Goal: Task Accomplishment & Management: Complete application form

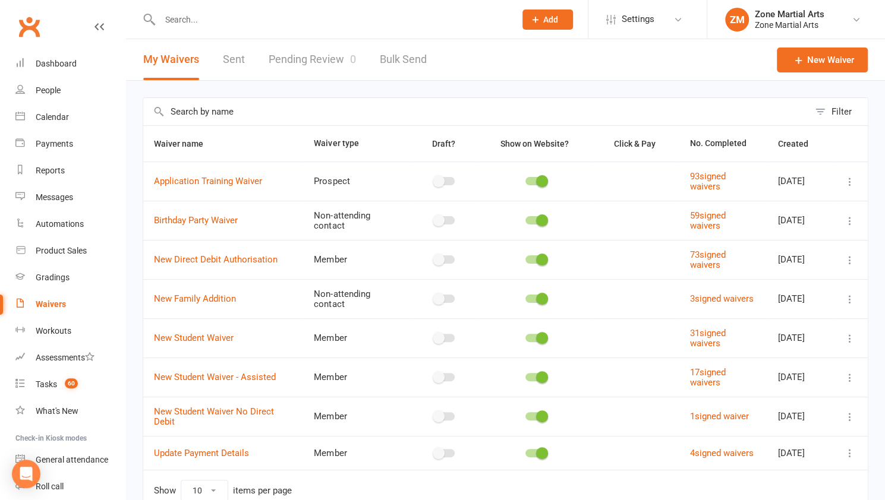
click at [191, 23] on input "text" at bounding box center [331, 19] width 351 height 17
click at [191, 23] on input "patric" at bounding box center [331, 19] width 351 height 17
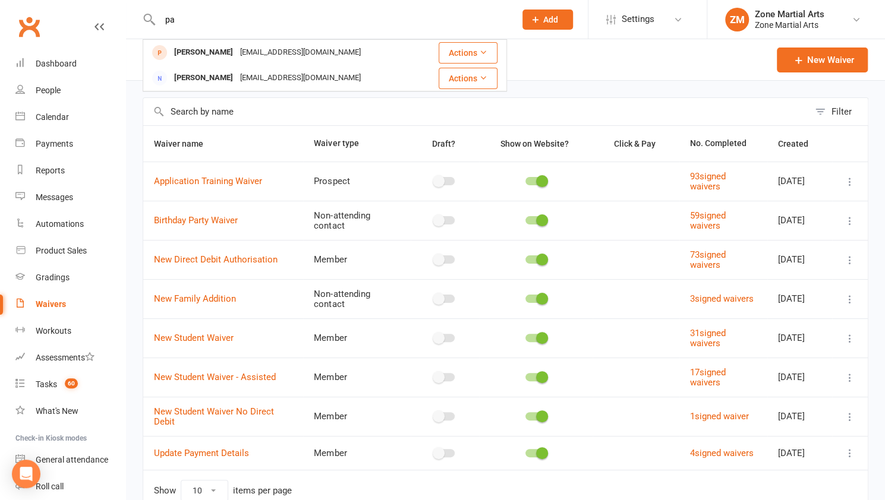
type input "p"
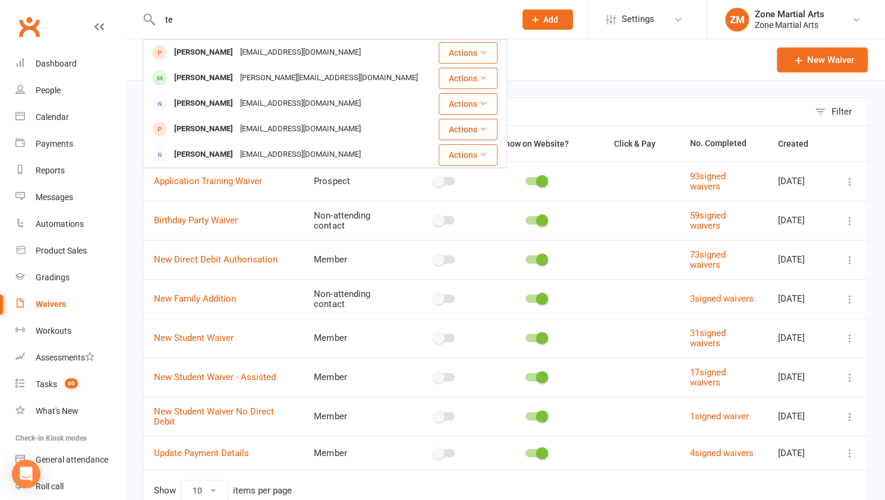
type input "t"
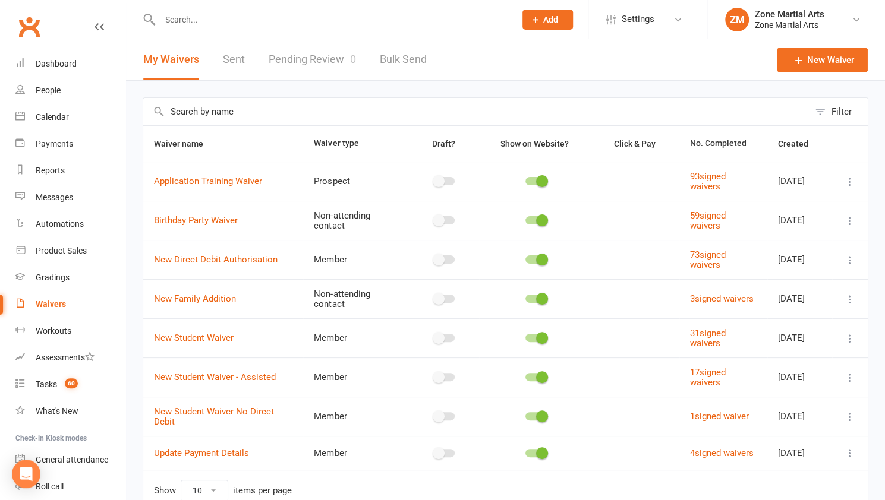
click at [545, 18] on span "Add" at bounding box center [550, 20] width 15 height 10
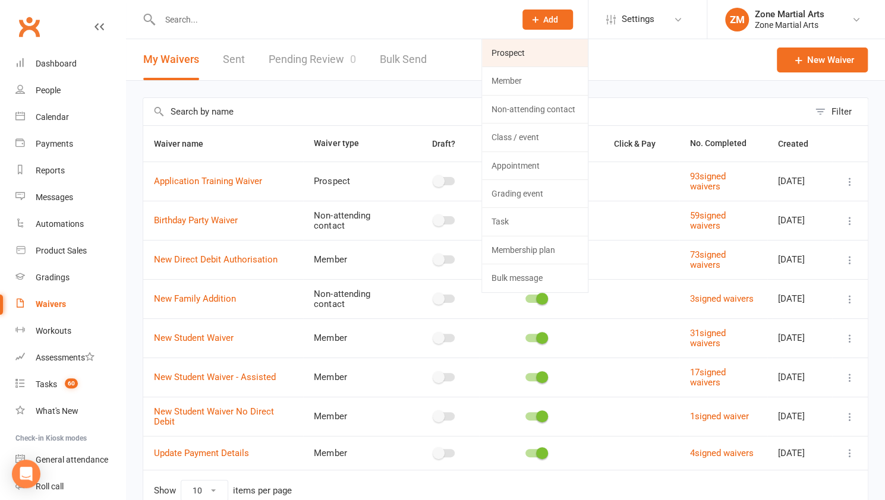
click at [498, 52] on link "Prospect" at bounding box center [535, 52] width 106 height 27
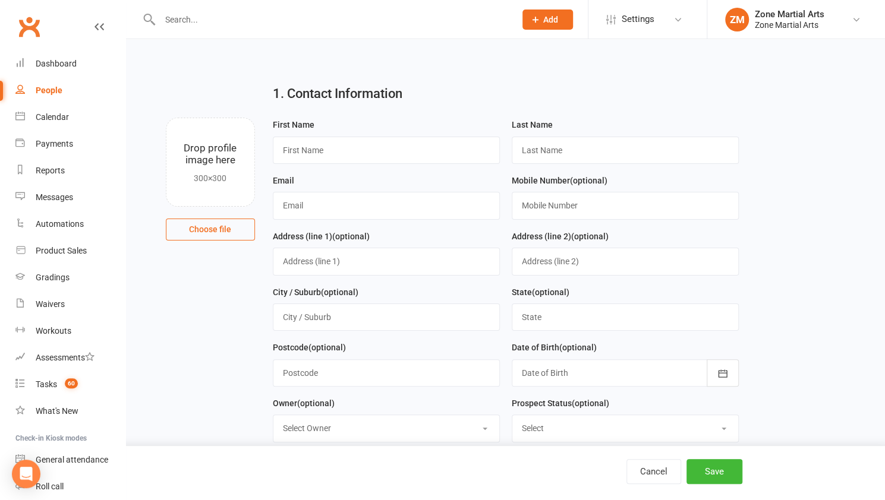
click at [539, 21] on icon at bounding box center [535, 19] width 11 height 11
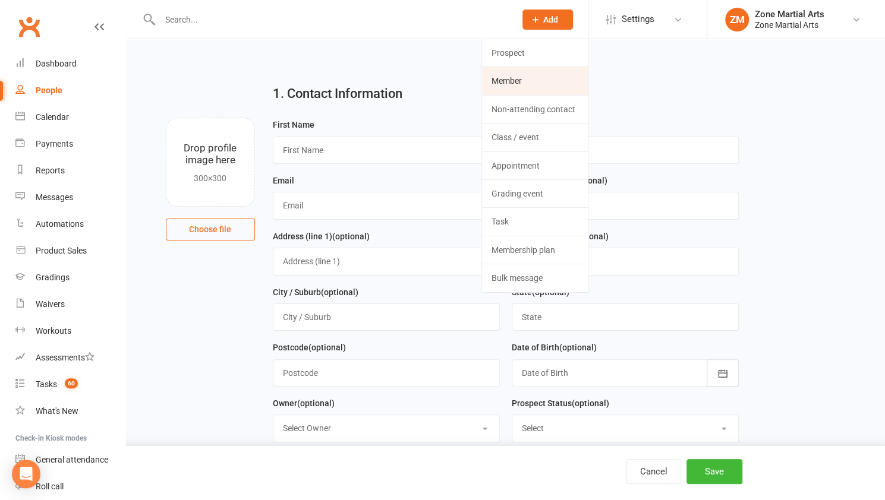
click at [540, 77] on link "Member" at bounding box center [535, 80] width 106 height 27
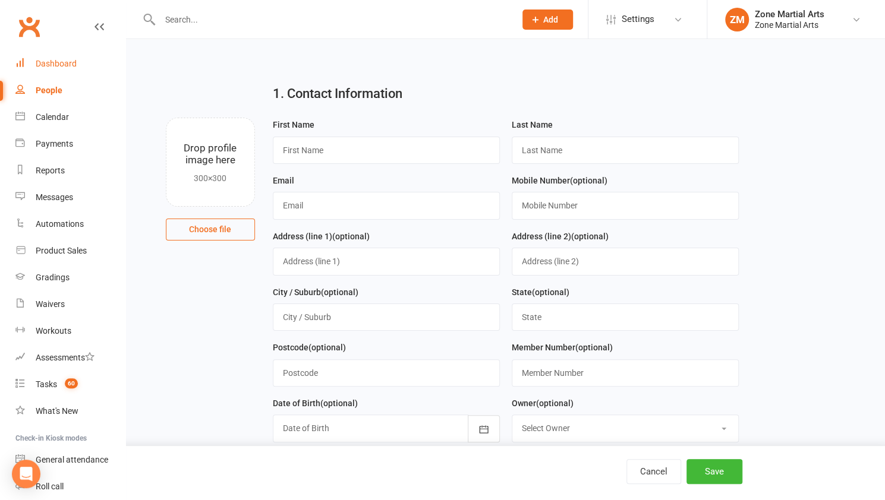
click at [51, 72] on link "Dashboard" at bounding box center [70, 63] width 110 height 27
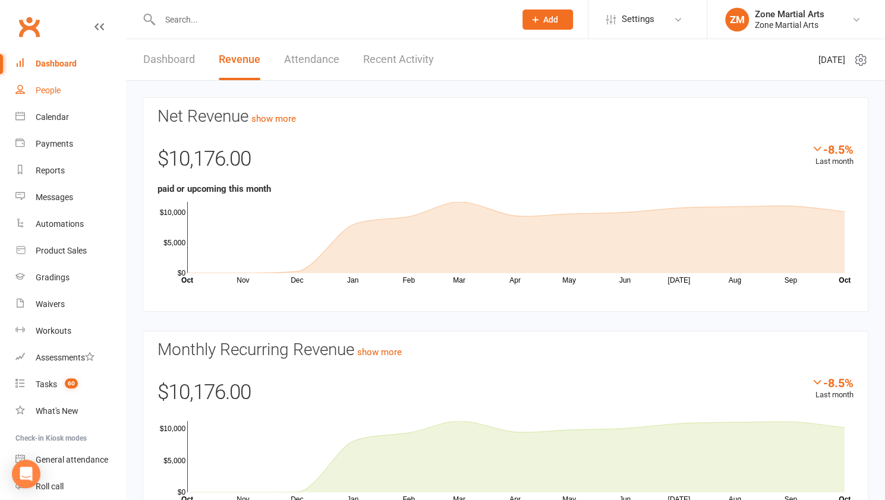
click at [46, 88] on div "People" at bounding box center [48, 91] width 25 height 10
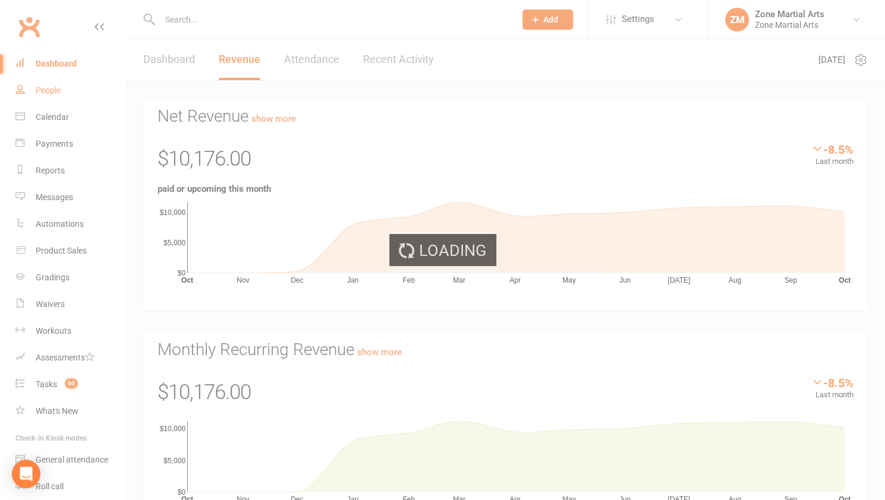
select select "100"
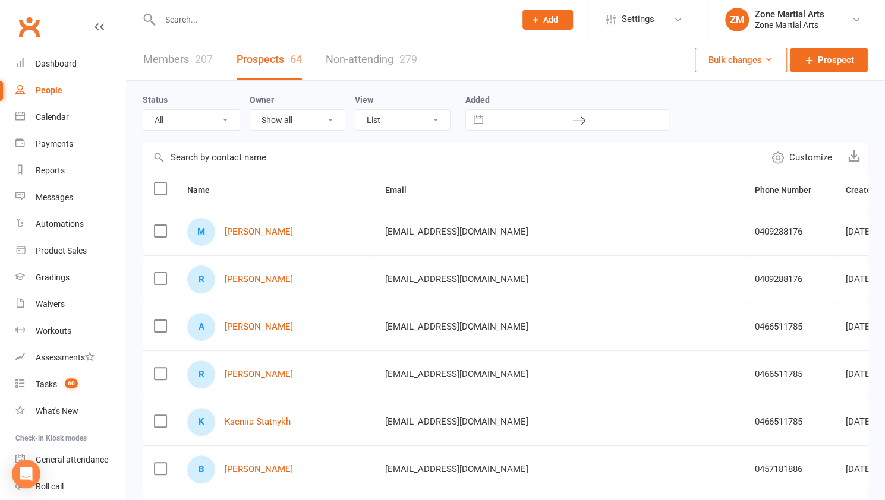
click at [550, 20] on span "Add" at bounding box center [550, 20] width 15 height 10
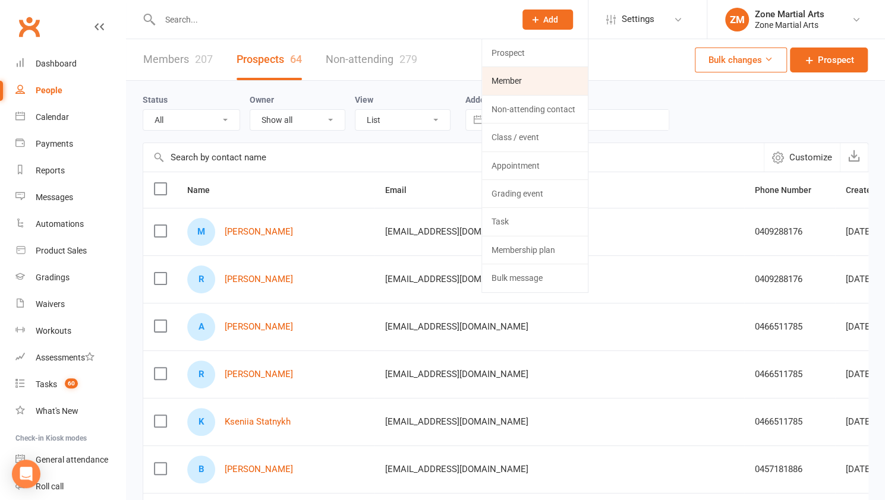
click at [541, 77] on link "Member" at bounding box center [535, 80] width 106 height 27
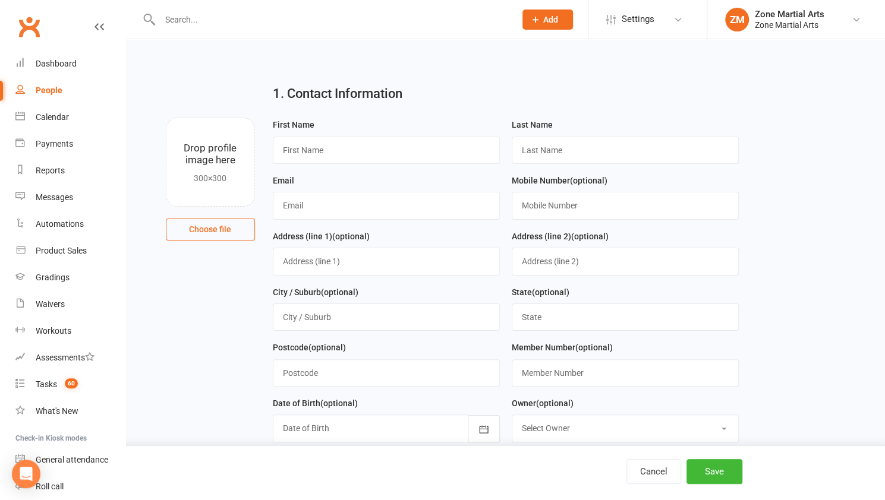
click at [538, 17] on icon at bounding box center [535, 19] width 11 height 11
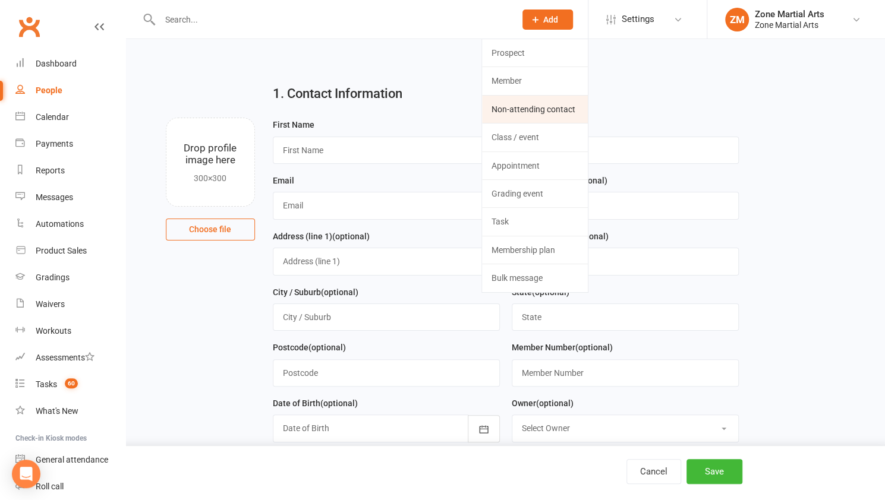
click at [553, 106] on link "Non-attending contact" at bounding box center [535, 109] width 106 height 27
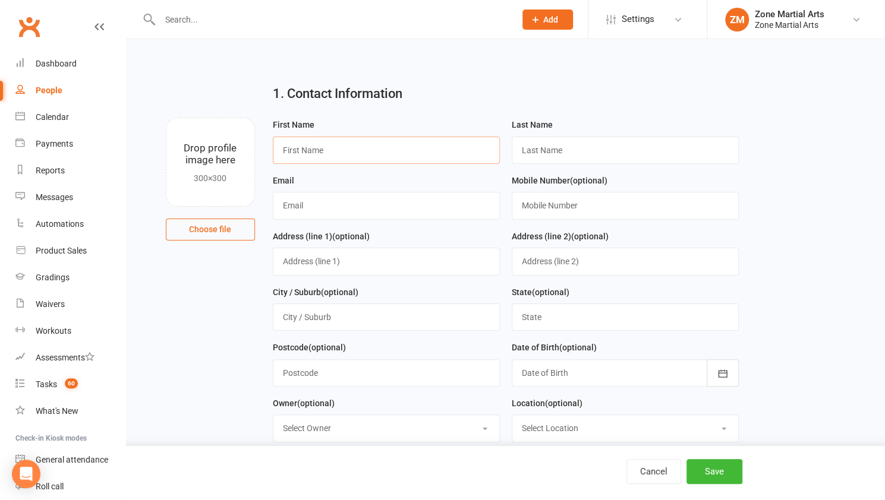
click at [343, 143] on input "text" at bounding box center [386, 150] width 227 height 27
type input "[PERSON_NAME]"
type input "[EMAIL_ADDRESS][DOMAIN_NAME]"
type input "0424405346"
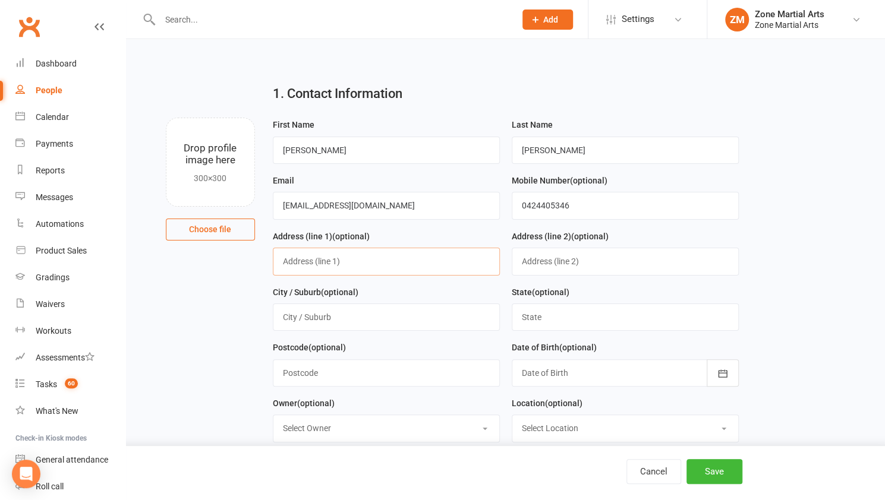
click at [303, 262] on input "text" at bounding box center [386, 261] width 227 height 27
type input "4 the circle"
type input "Jannali"
type input "[GEOGRAPHIC_DATA]"
type input "2226"
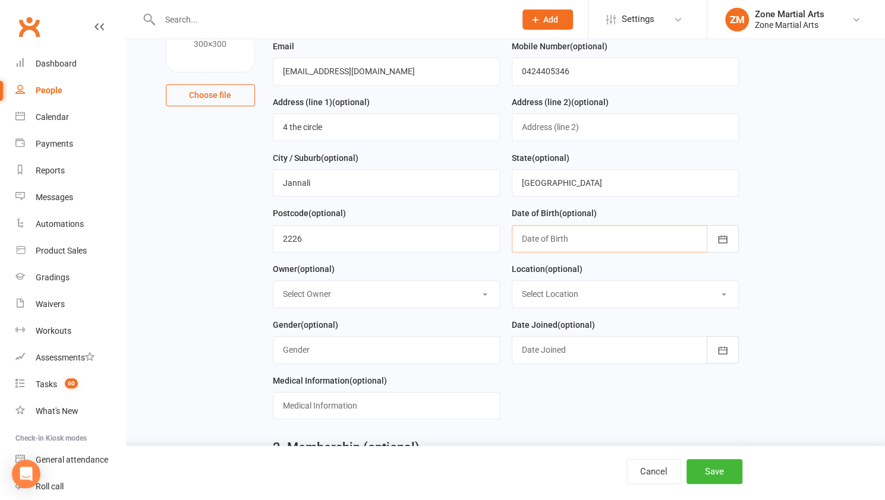
scroll to position [135, 0]
click at [551, 231] on div at bounding box center [625, 238] width 227 height 27
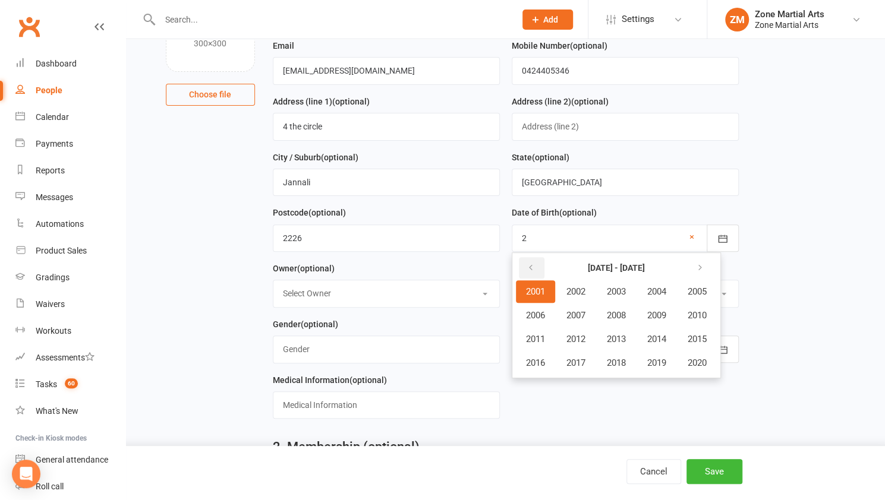
click at [520, 263] on button "button" at bounding box center [532, 267] width 26 height 21
click at [693, 239] on div at bounding box center [625, 238] width 227 height 27
click at [607, 317] on button "1988" at bounding box center [615, 315] width 39 height 23
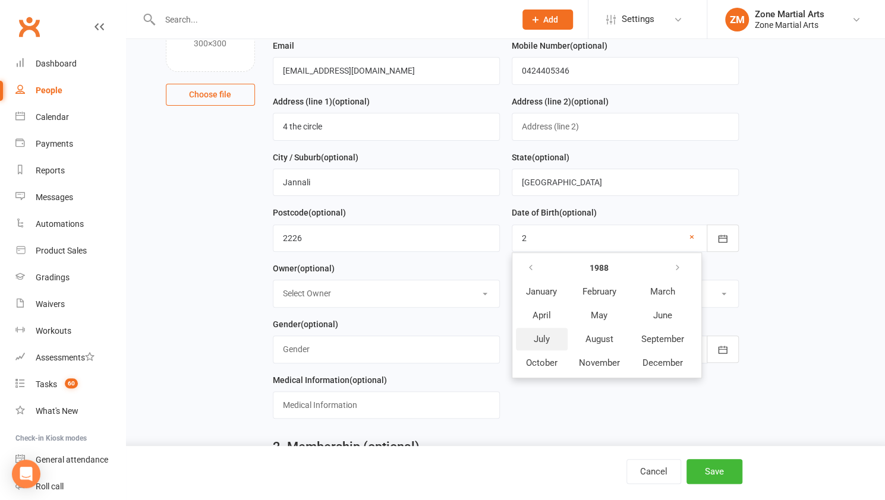
click at [541, 336] on span "July" at bounding box center [542, 339] width 16 height 11
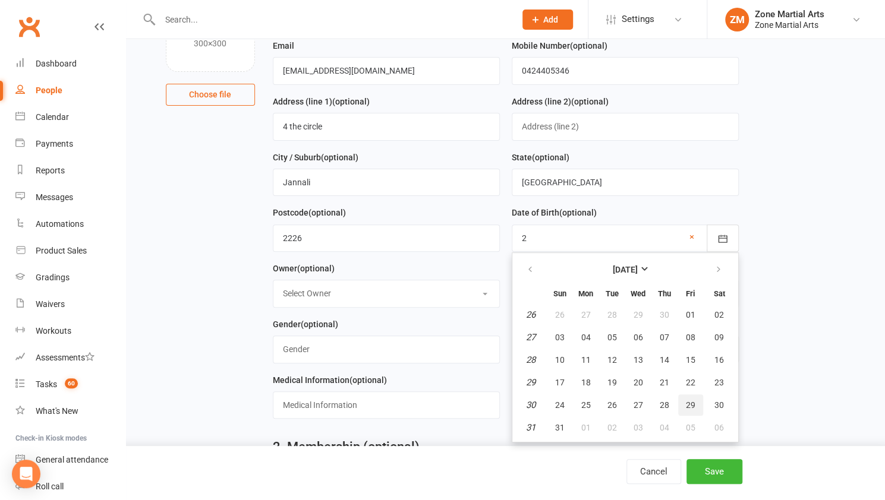
click at [690, 405] on span "29" at bounding box center [691, 405] width 10 height 10
type input "[DATE]"
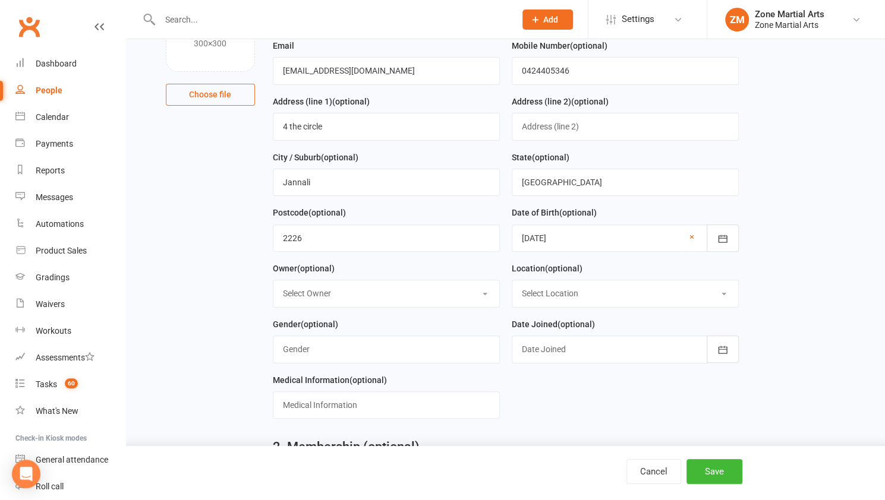
click at [412, 286] on select "Select Owner [PERSON_NAME] Zone Martial Arts [PERSON_NAME] [PERSON_NAME] [PERSO…" at bounding box center [386, 293] width 226 height 26
click at [501, 340] on div "Gender (optional)" at bounding box center [386, 345] width 239 height 56
click at [389, 352] on input "text" at bounding box center [386, 349] width 227 height 27
type input "[DEMOGRAPHIC_DATA]"
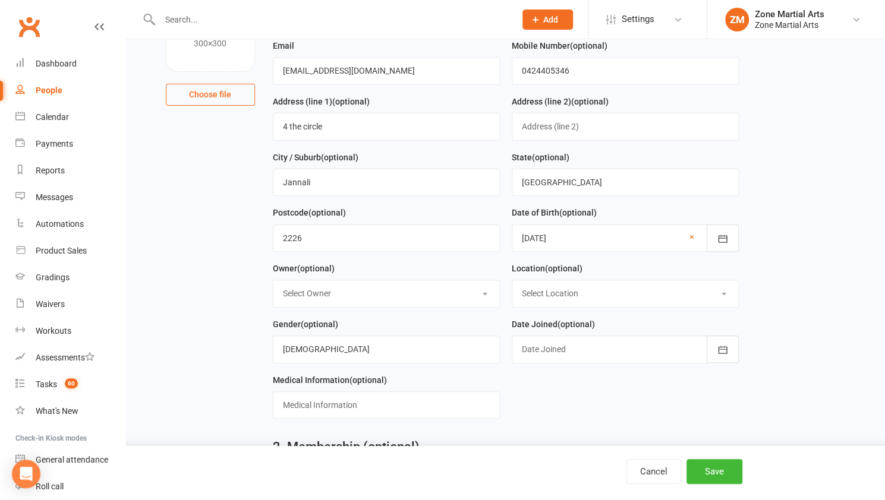
click at [354, 294] on select "Select Owner [PERSON_NAME] Zone Martial Arts [PERSON_NAME] [PERSON_NAME] [PERSO…" at bounding box center [386, 293] width 226 height 26
select select "1"
click at [273, 280] on select "Select Owner [PERSON_NAME] Zone Martial Arts [PERSON_NAME] [PERSON_NAME] [PERSO…" at bounding box center [386, 293] width 226 height 26
click at [564, 285] on select "Select Location Zone Martial Arts" at bounding box center [625, 293] width 226 height 26
select select "0"
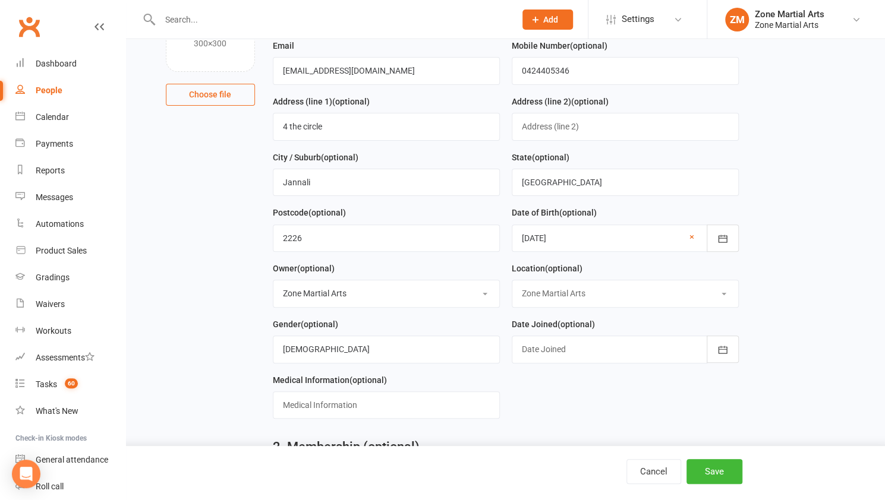
click at [512, 280] on select "Select Location Zone Martial Arts" at bounding box center [625, 293] width 226 height 26
click at [549, 339] on div at bounding box center [625, 349] width 227 height 27
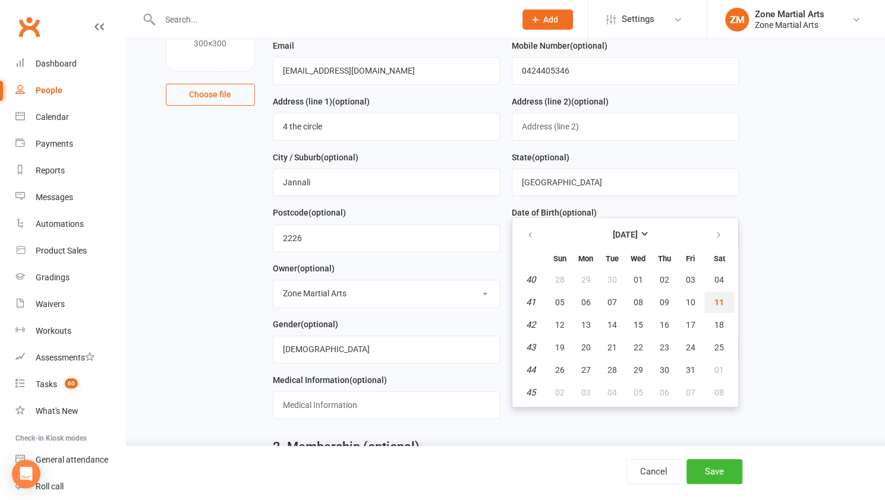
click at [711, 294] on button "11" at bounding box center [719, 302] width 30 height 21
type input "[DATE]"
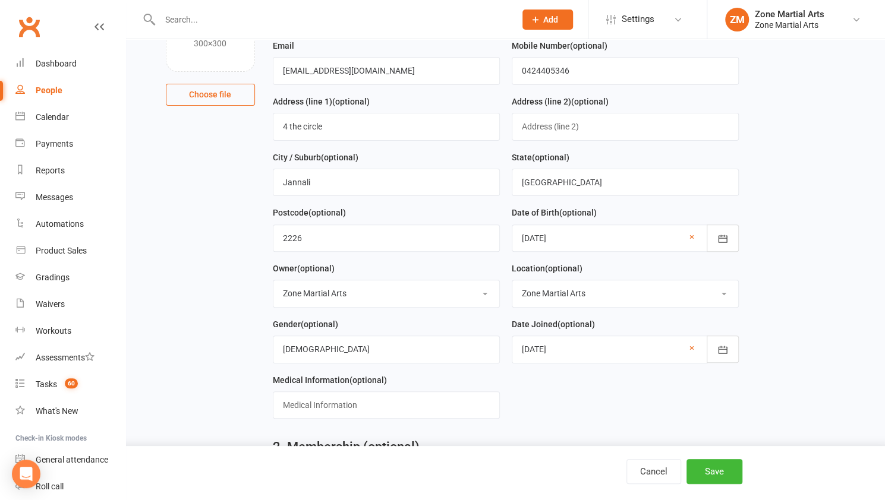
click at [573, 384] on form "First Name [PERSON_NAME] Last Name [PERSON_NAME] Email [EMAIL_ADDRESS][DOMAIN_N…" at bounding box center [506, 206] width 478 height 446
click at [438, 393] on input "text" at bounding box center [386, 405] width 227 height 27
type input "nil"
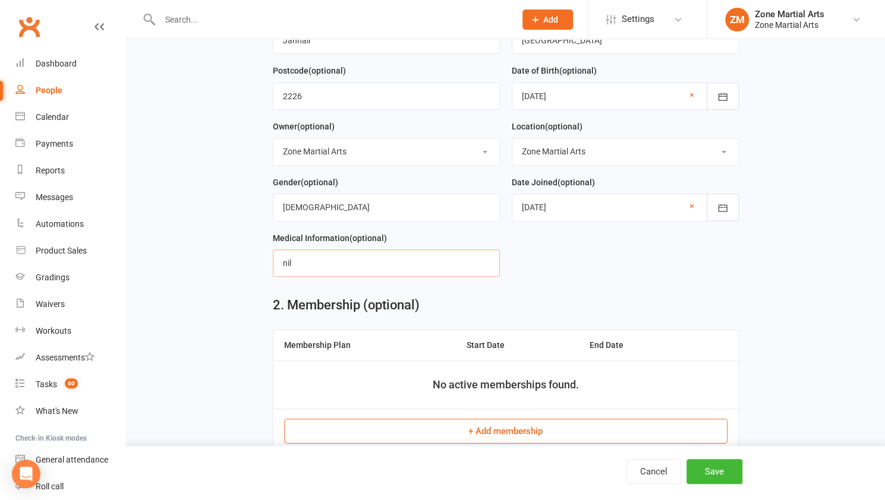
scroll to position [307, 0]
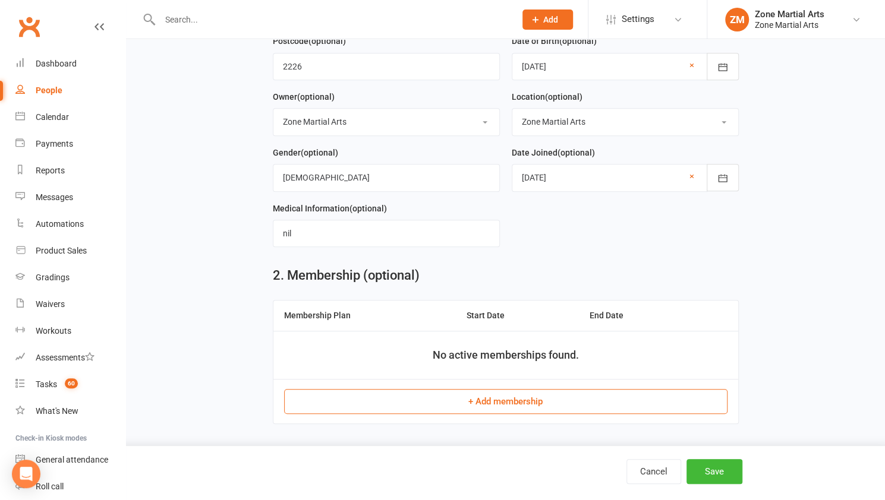
click at [334, 313] on th "Membership Plan" at bounding box center [364, 316] width 182 height 30
click at [491, 397] on button "+ Add membership" at bounding box center [505, 401] width 443 height 25
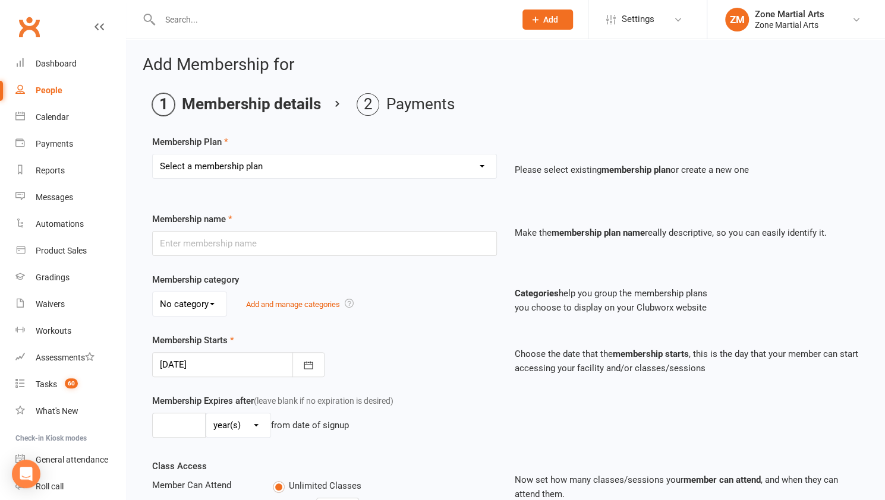
click at [298, 163] on select "Select a membership plan Create new Membership Plan Per Term $270 Per Fortnight…" at bounding box center [324, 166] width 343 height 24
select select "8"
click at [153, 154] on select "Select a membership plan Create new Membership Plan Per Term $270 Per Fortnight…" at bounding box center [324, 166] width 343 height 24
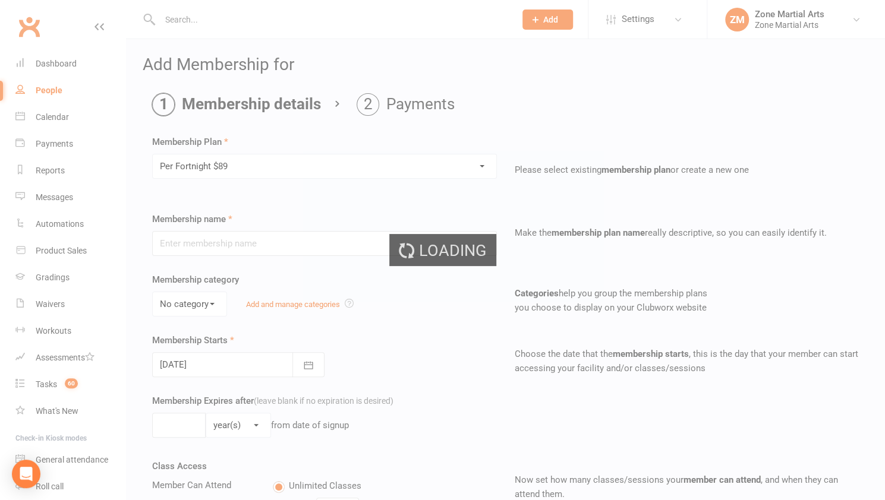
type input "Per Fortnight $89"
select select "0"
type input "0"
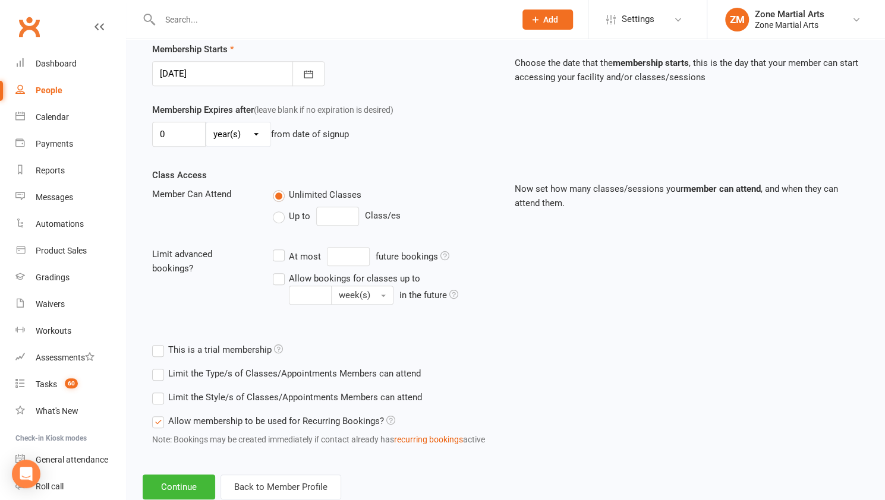
scroll to position [321, 0]
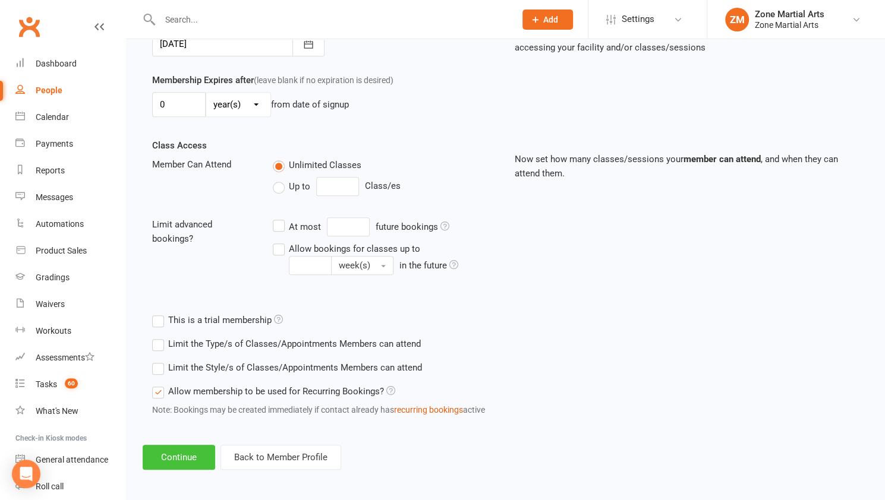
click at [184, 452] on button "Continue" at bounding box center [179, 457] width 72 height 25
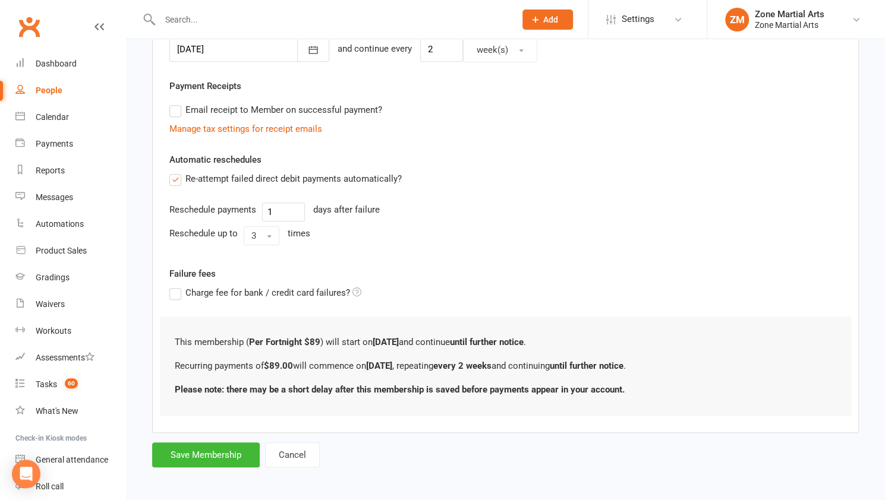
scroll to position [313, 0]
click at [222, 455] on button "Save Membership" at bounding box center [206, 454] width 108 height 25
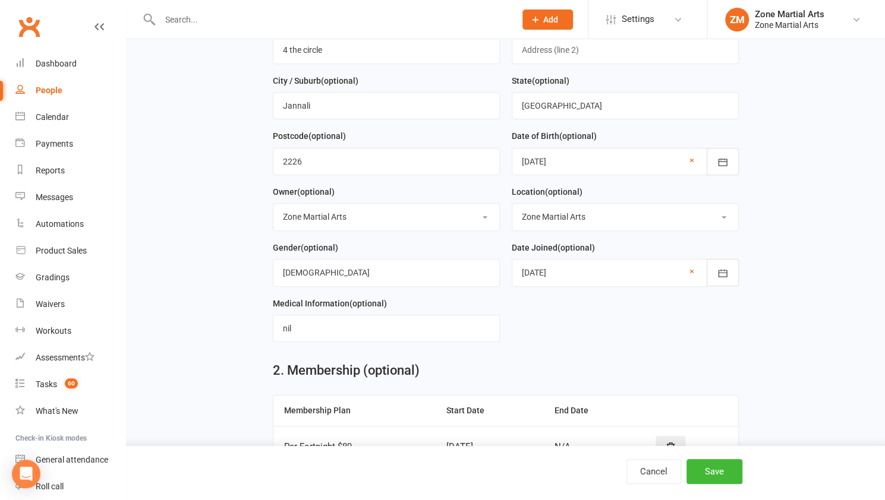
scroll to position [300, 0]
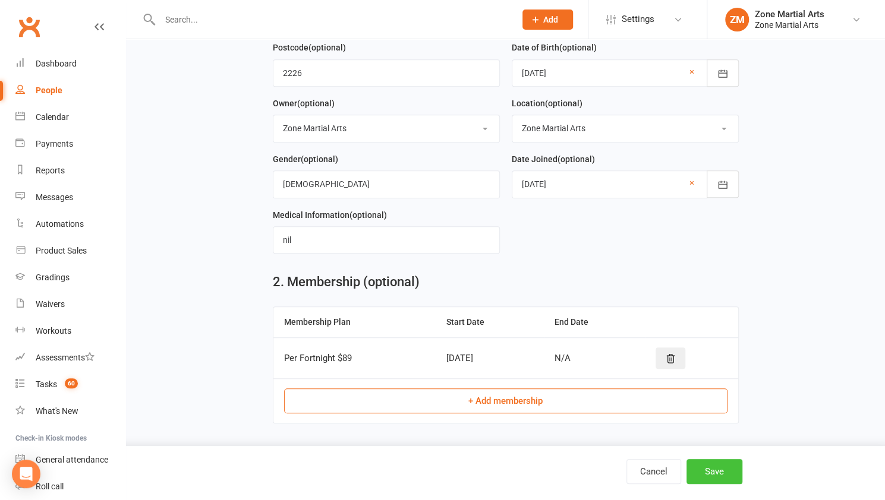
click at [725, 470] on button "Save" at bounding box center [714, 471] width 56 height 25
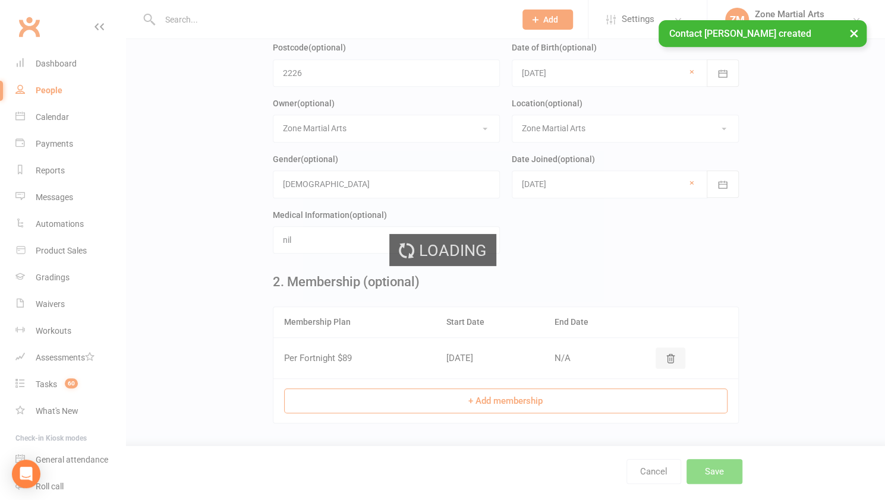
scroll to position [0, 0]
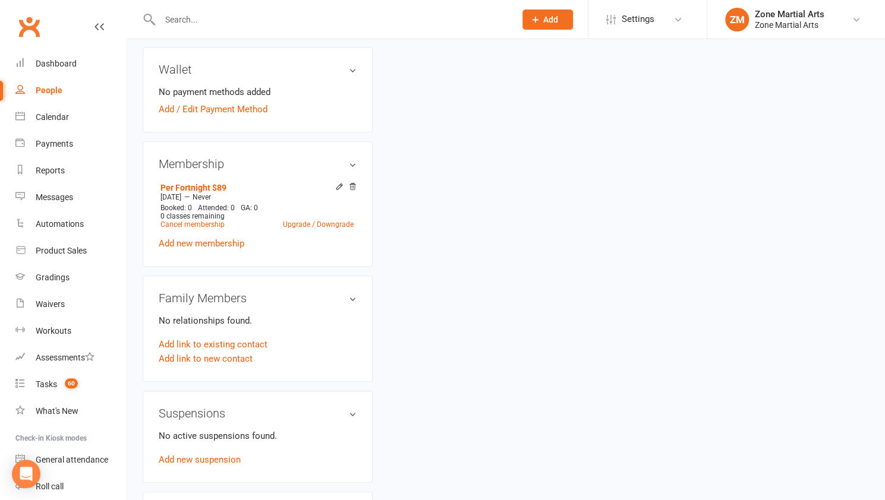
scroll to position [433, 0]
click at [244, 358] on link "Add link to new contact" at bounding box center [206, 359] width 94 height 14
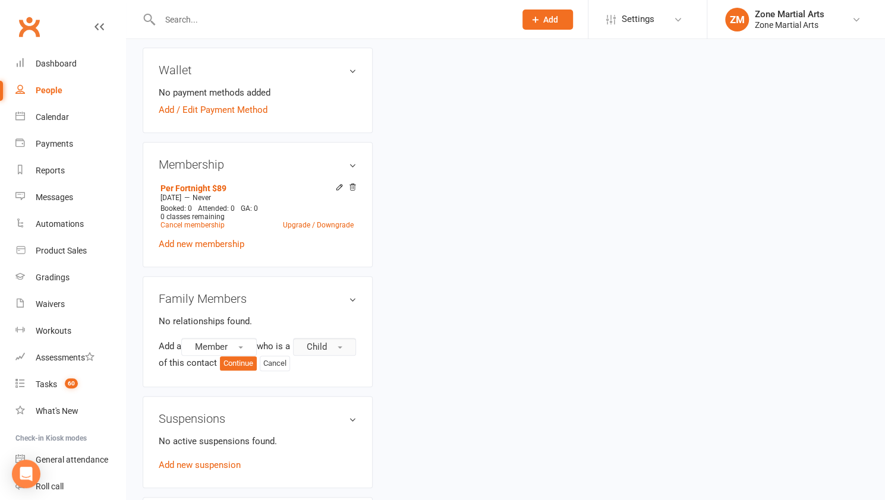
click at [293, 356] on button "Child" at bounding box center [324, 347] width 63 height 18
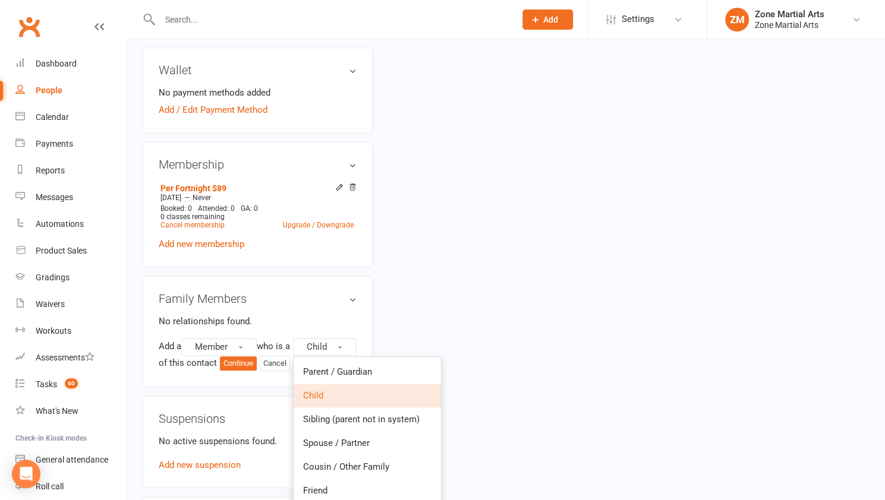
click at [316, 330] on relationship-list "No relationships found. Add a Member who is a Child Parent / Guardian Child Sib…" at bounding box center [258, 342] width 198 height 57
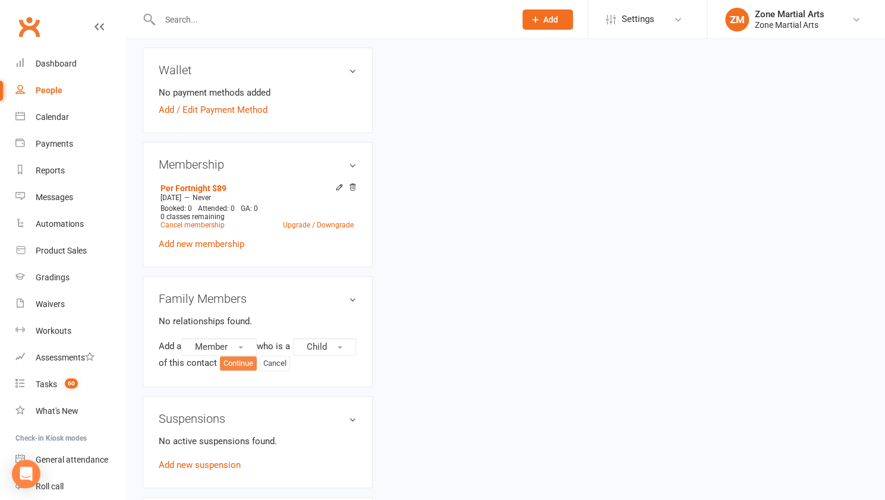
click at [257, 361] on button "Continue" at bounding box center [238, 363] width 37 height 14
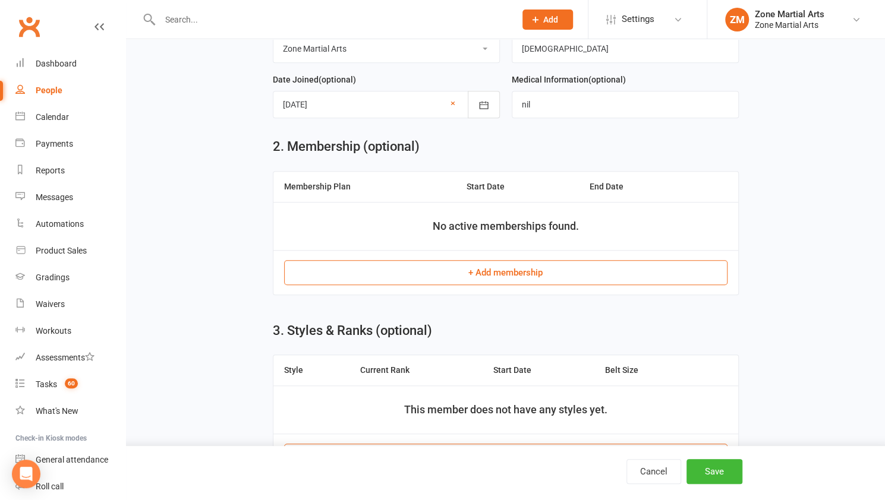
scroll to position [441, 0]
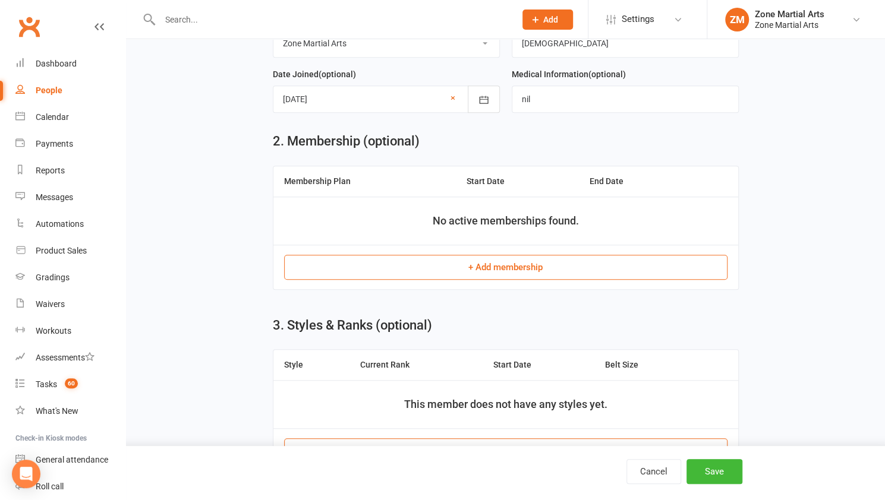
click at [479, 257] on button "+ Add membership" at bounding box center [505, 267] width 443 height 25
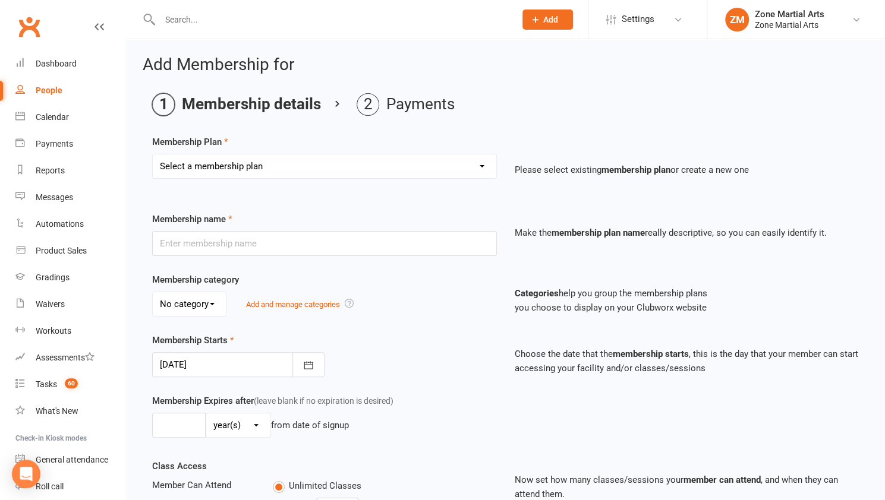
click at [394, 166] on select "Select a membership plan Create new Membership Plan Per Term $270 Per Fortnight…" at bounding box center [324, 166] width 343 height 24
select select "19"
click at [153, 154] on select "Select a membership plan Create new Membership Plan Per Term $270 Per Fortnight…" at bounding box center [324, 166] width 343 height 24
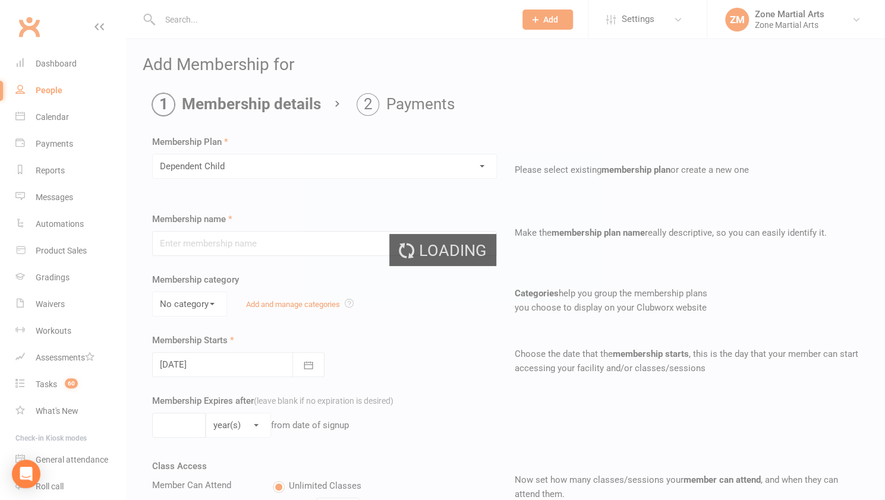
type input "Dependent Child"
select select "0"
type input "0"
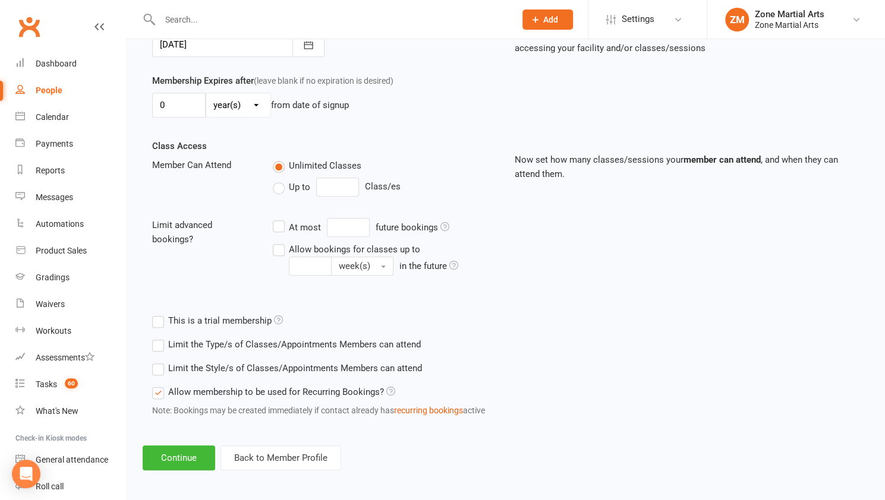
scroll to position [321, 0]
click at [206, 453] on button "Continue" at bounding box center [179, 457] width 72 height 25
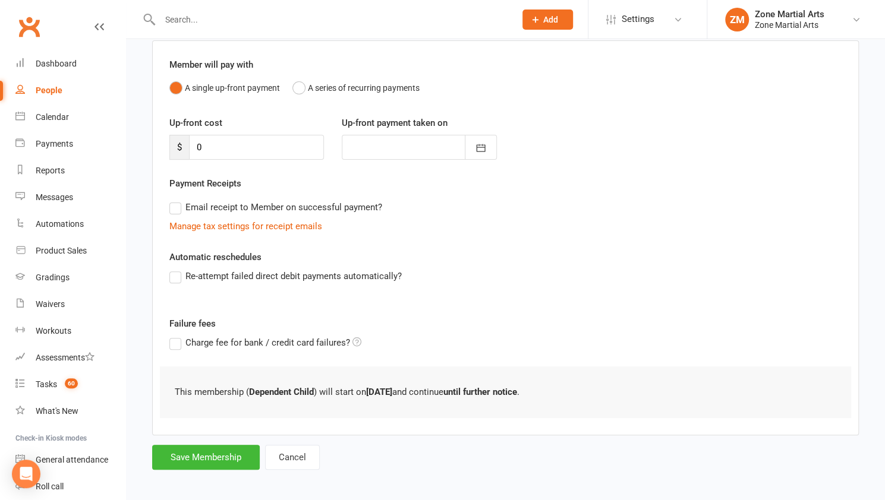
scroll to position [97, 0]
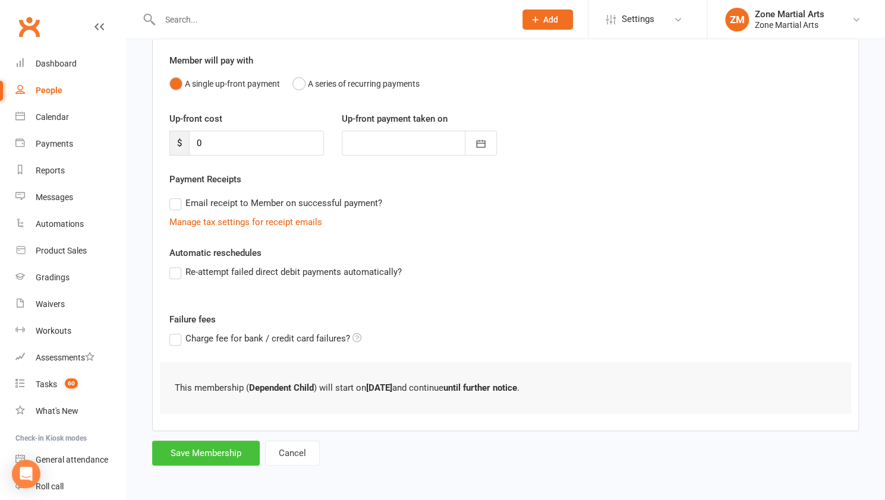
click at [243, 444] on button "Save Membership" at bounding box center [206, 453] width 108 height 25
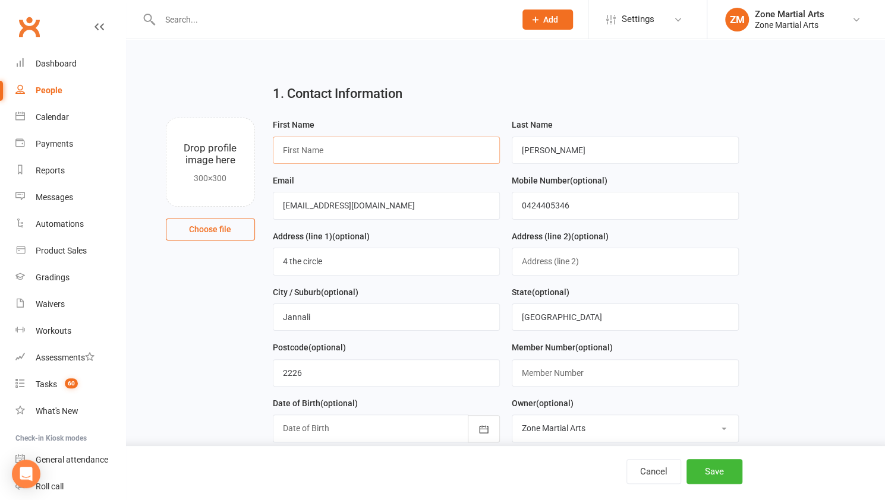
click at [307, 147] on input "text" at bounding box center [386, 150] width 227 height 27
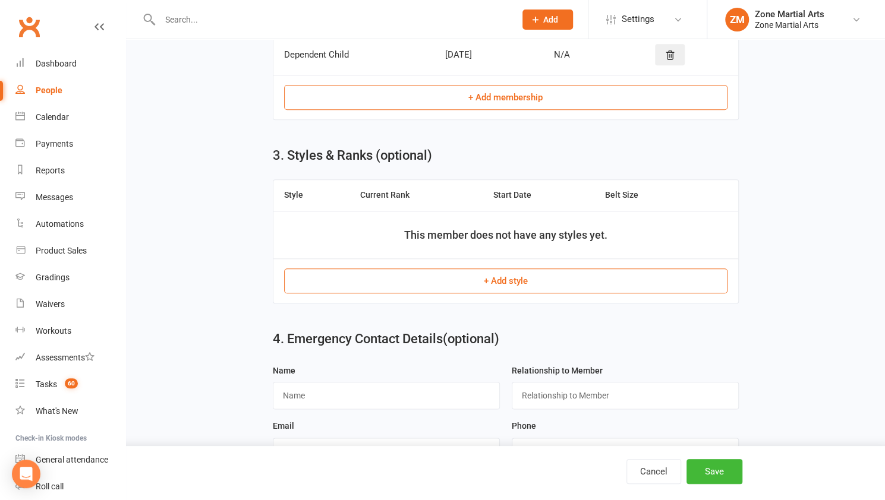
scroll to position [621, 0]
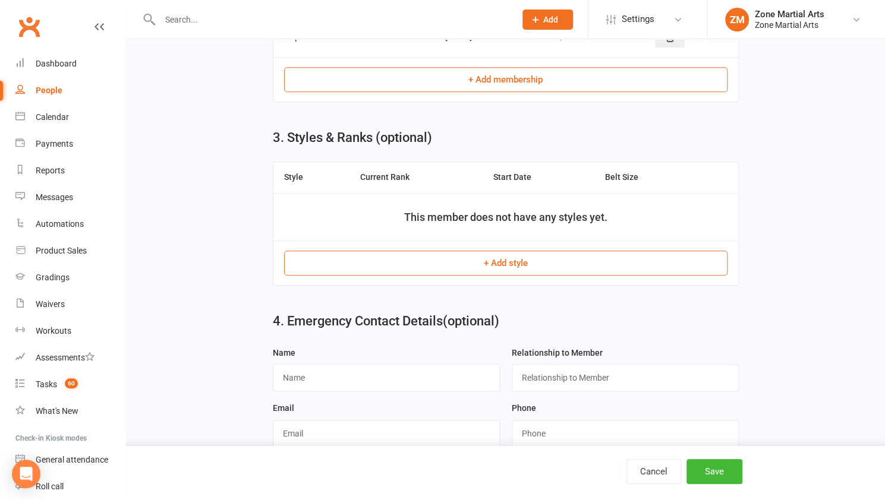
type input "[PERSON_NAME]"
click at [867, 473] on div "Cancel Save" at bounding box center [442, 473] width 885 height 54
click at [374, 364] on input "text" at bounding box center [386, 377] width 227 height 27
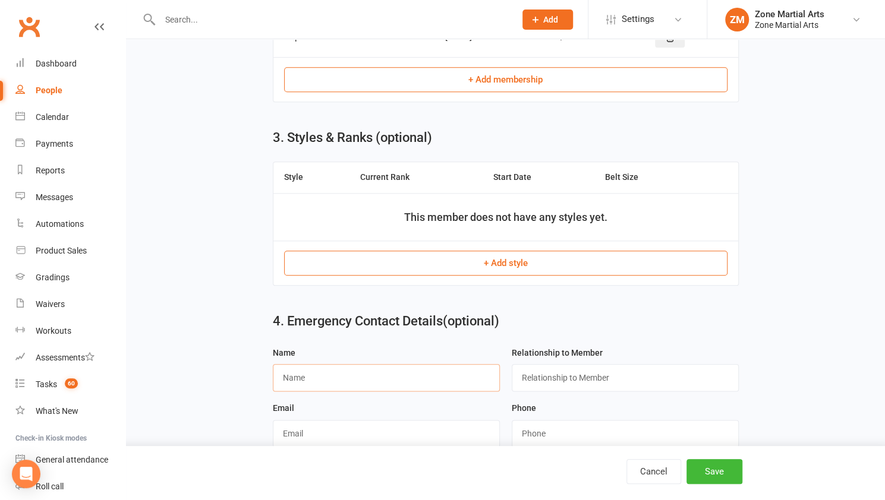
click at [356, 370] on input "text" at bounding box center [386, 377] width 227 height 27
click at [344, 372] on input "text" at bounding box center [386, 377] width 227 height 27
click at [358, 375] on input "text" at bounding box center [386, 377] width 227 height 27
type input "[PERSON_NAME]"
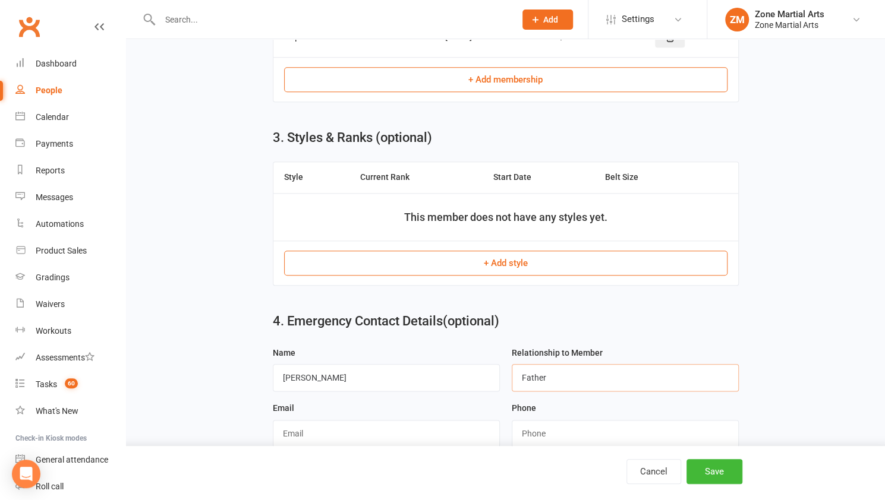
type input "Father"
click at [308, 420] on input "text" at bounding box center [386, 433] width 227 height 27
type input "[EMAIL_ADDRESS][DOMAIN_NAME]"
type input "0424405346"
click at [722, 465] on button "Save" at bounding box center [714, 471] width 56 height 25
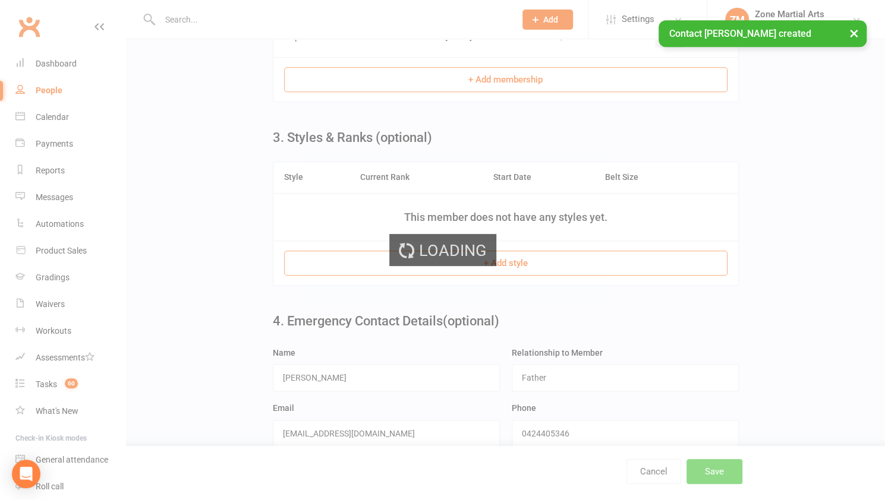
scroll to position [0, 0]
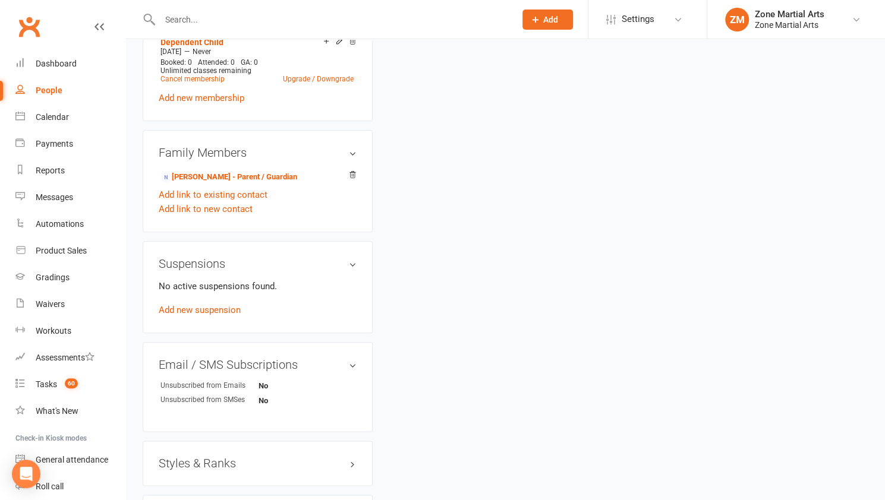
scroll to position [548, 0]
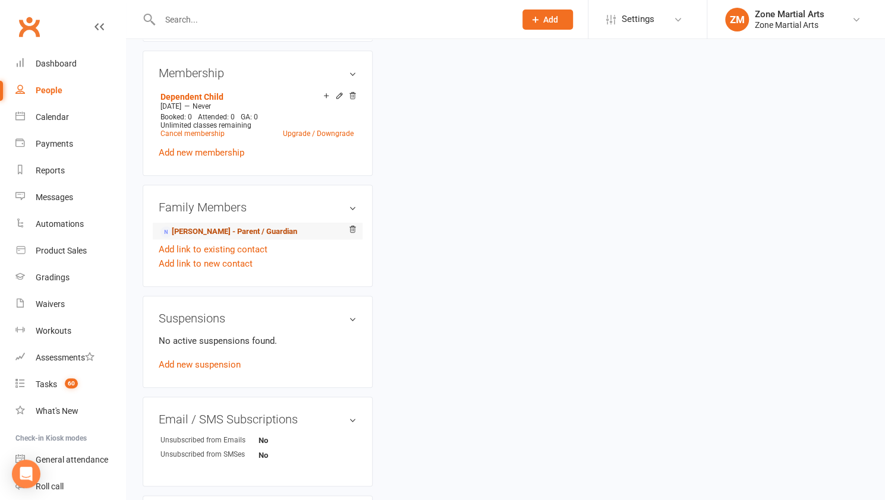
click at [280, 232] on link "[PERSON_NAME] - Parent / Guardian" at bounding box center [228, 232] width 137 height 12
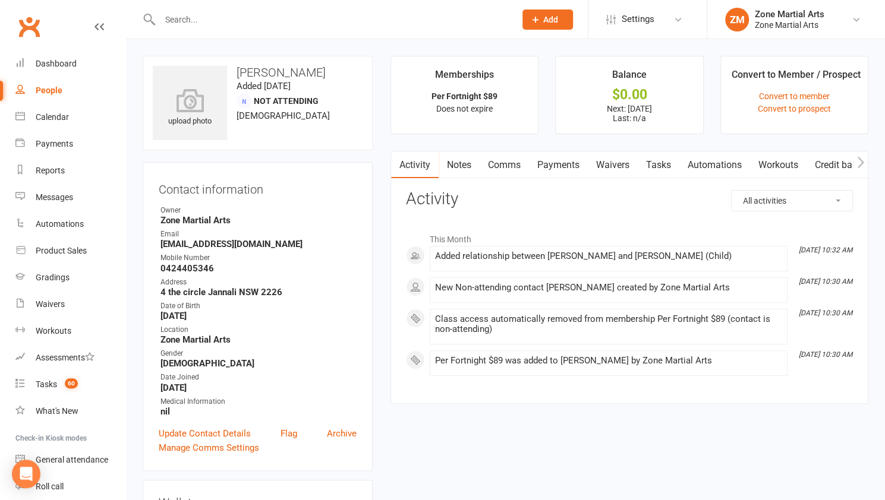
click at [618, 163] on link "Waivers" at bounding box center [613, 164] width 50 height 27
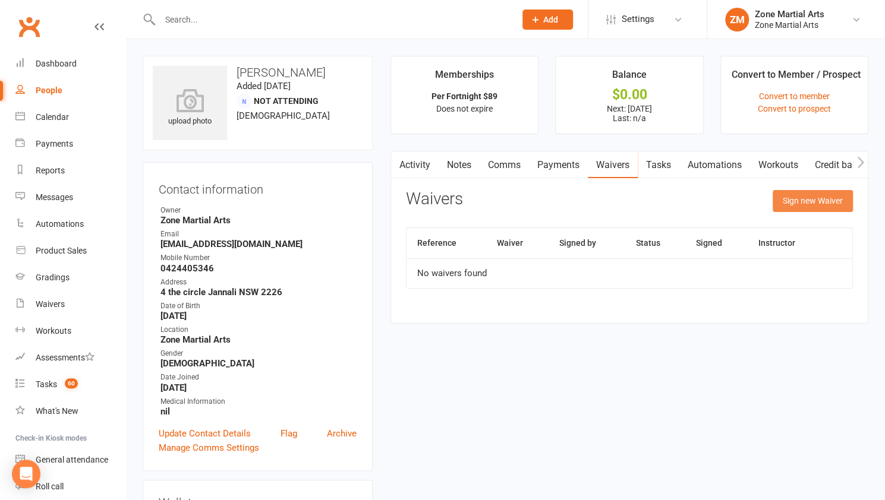
click at [828, 196] on button "Sign new Waiver" at bounding box center [812, 200] width 80 height 21
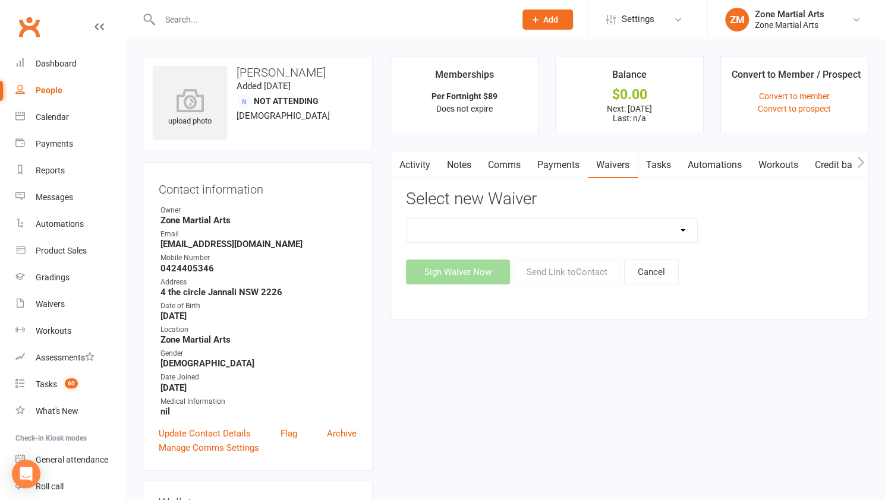
click at [686, 223] on select "Birthday Party Waiver New Direct Debit Authorisation New Family Addition New St…" at bounding box center [551, 231] width 291 height 24
select select "13018"
click at [406, 219] on select "Birthday Party Waiver New Direct Debit Authorisation New Family Addition New St…" at bounding box center [551, 231] width 291 height 24
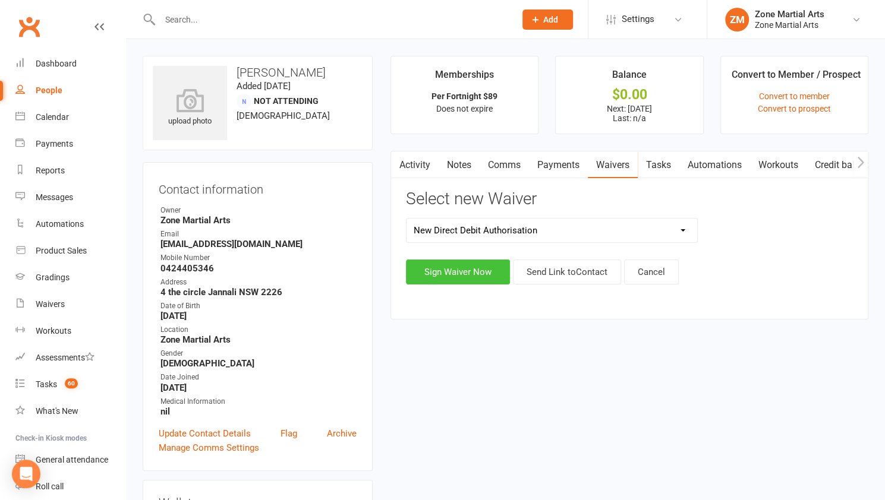
click at [482, 281] on button "Sign Waiver Now" at bounding box center [458, 272] width 104 height 25
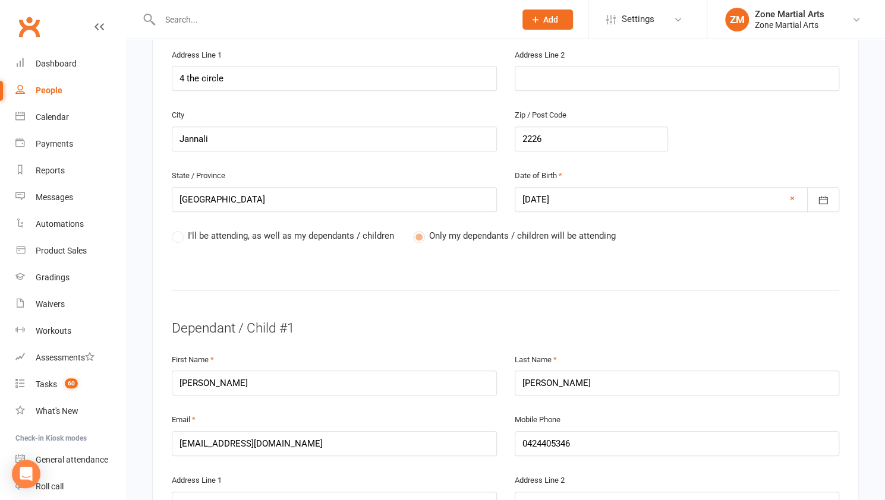
scroll to position [491, 0]
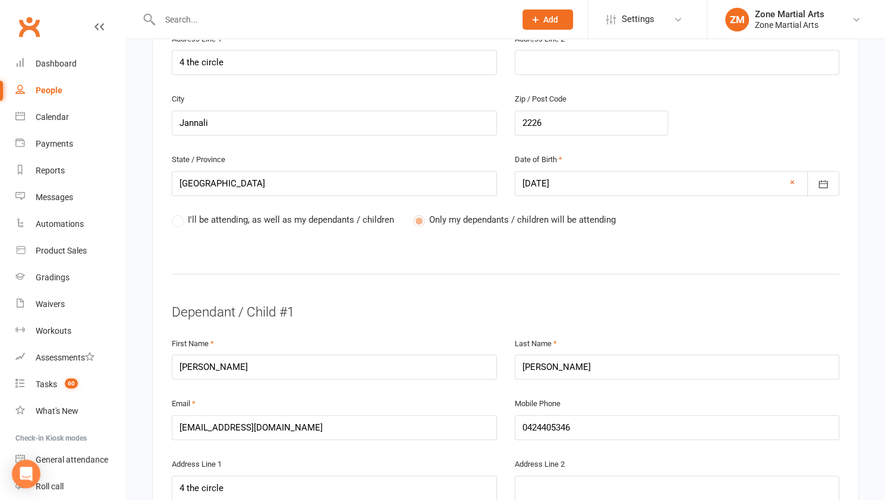
click at [178, 213] on label "I'll be attending, as well as my dependants / children" at bounding box center [283, 220] width 222 height 14
click at [182, 213] on label "I'll be attending, as well as my dependants / children" at bounding box center [283, 220] width 222 height 14
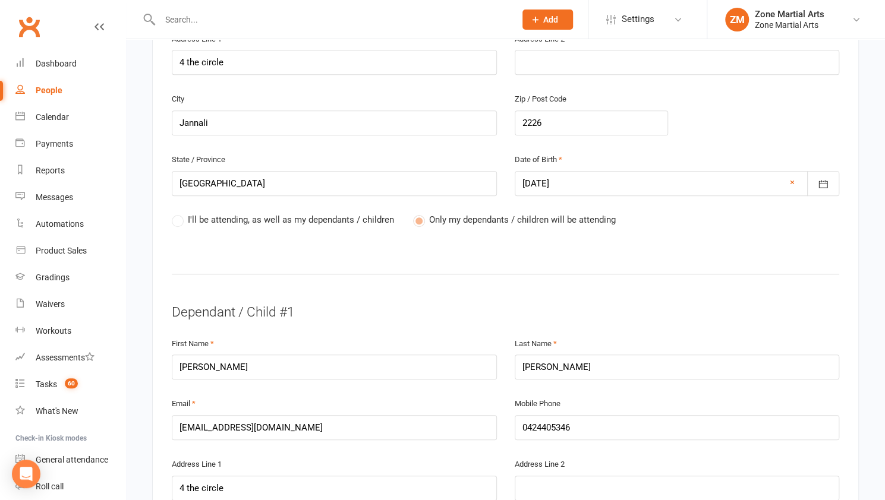
click at [182, 213] on label "I'll be attending, as well as my dependants / children" at bounding box center [283, 220] width 222 height 14
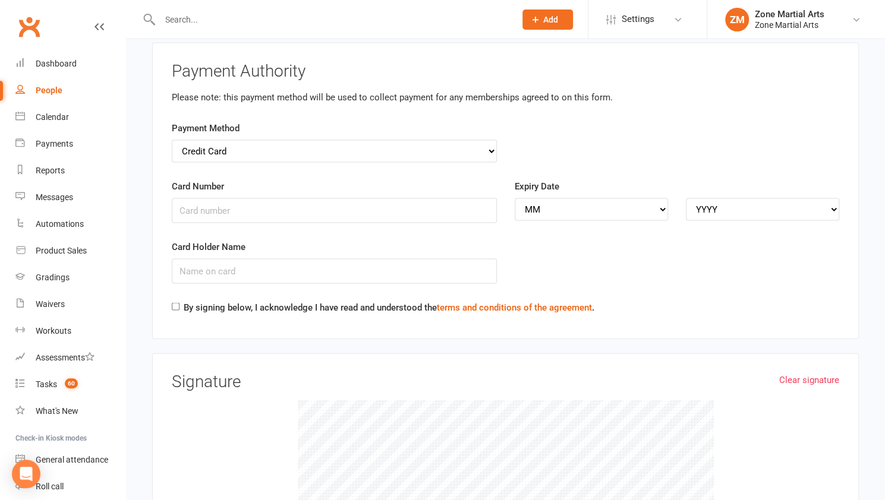
scroll to position [1353, 0]
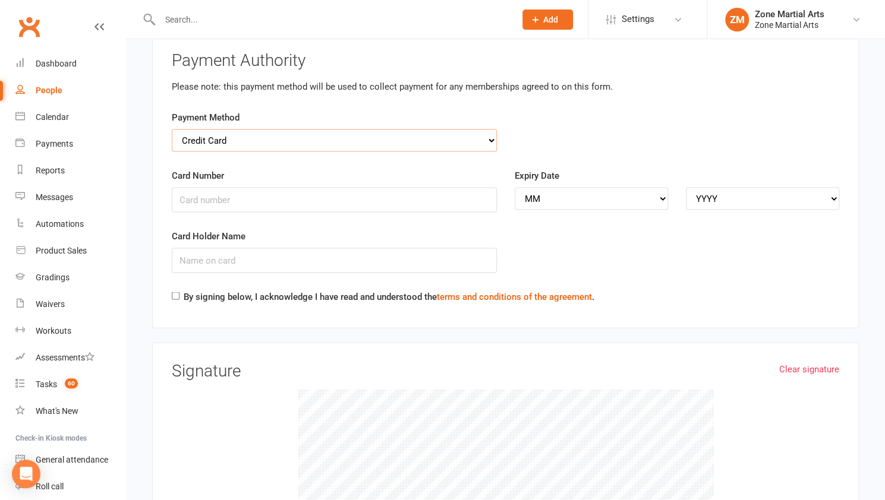
click at [277, 130] on select "Credit Card Bank Account" at bounding box center [334, 141] width 325 height 23
click at [244, 130] on select "Credit Card Bank Account" at bounding box center [334, 141] width 325 height 23
click at [216, 188] on input "Card Number" at bounding box center [334, 200] width 325 height 25
type input "[CREDIT_CARD_NUMBER]"
click at [538, 188] on select "MM 01 02 03 04 05 06 07 08 09 10 11 12" at bounding box center [590, 199] width 153 height 23
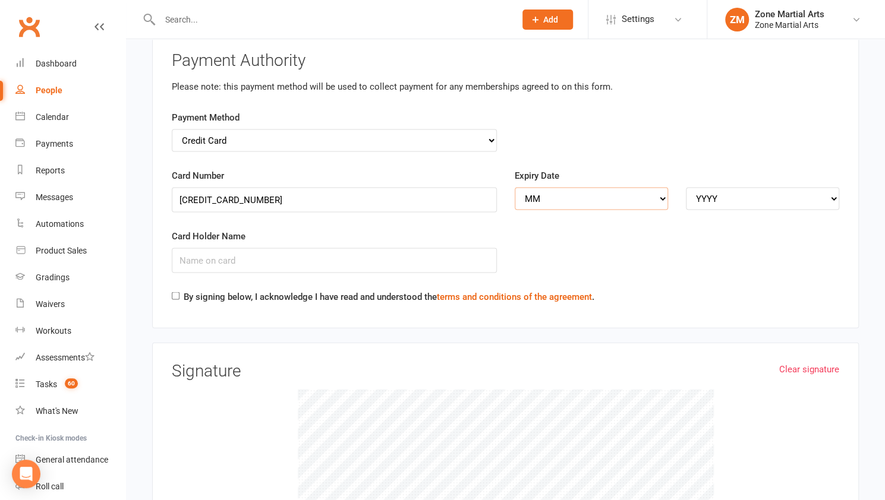
select select "03"
click at [514, 188] on select "MM 01 02 03 04 05 06 07 08 09 10 11 12" at bounding box center [590, 199] width 153 height 23
click at [723, 178] on div "Expiry Date MM 01 02 03 04 05 06 07 08 09 10 11 12 YYYY 2025 2026 2027 2028 202…" at bounding box center [677, 198] width 343 height 58
click at [730, 188] on select "YYYY 2025 2026 2027 2028 2029 2030 2031 2032 2033 2034" at bounding box center [762, 199] width 153 height 23
select select "2028"
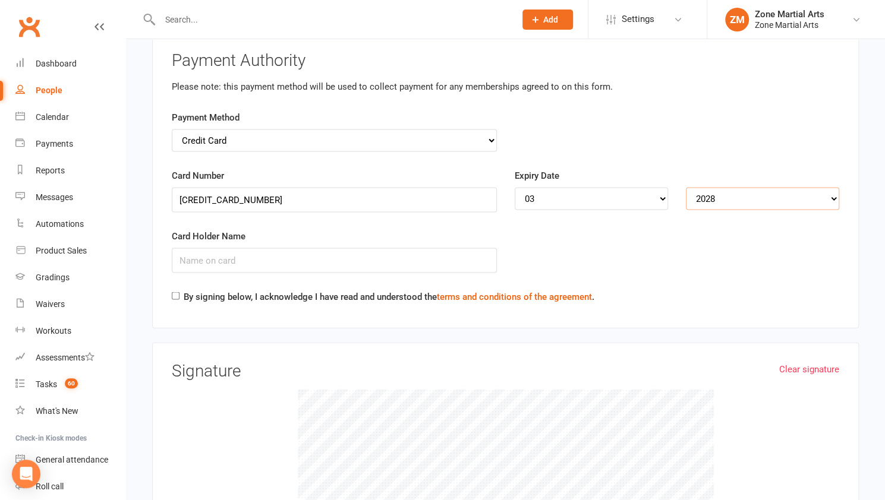
click at [686, 188] on select "YYYY 2025 2026 2027 2028 2029 2030 2031 2032 2033 2034" at bounding box center [762, 199] width 153 height 23
click at [297, 248] on input "Card Holder Name" at bounding box center [334, 260] width 325 height 25
type input "[PERSON_NAME]"
click at [176, 292] on input "By signing below, I acknowledge I have read and understood the terms and condit…" at bounding box center [176, 296] width 8 height 8
checkbox input "true"
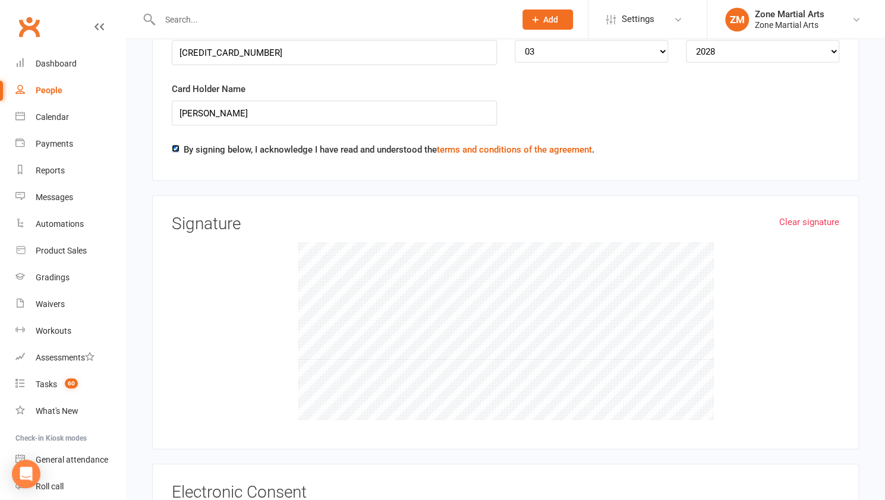
scroll to position [1603, 0]
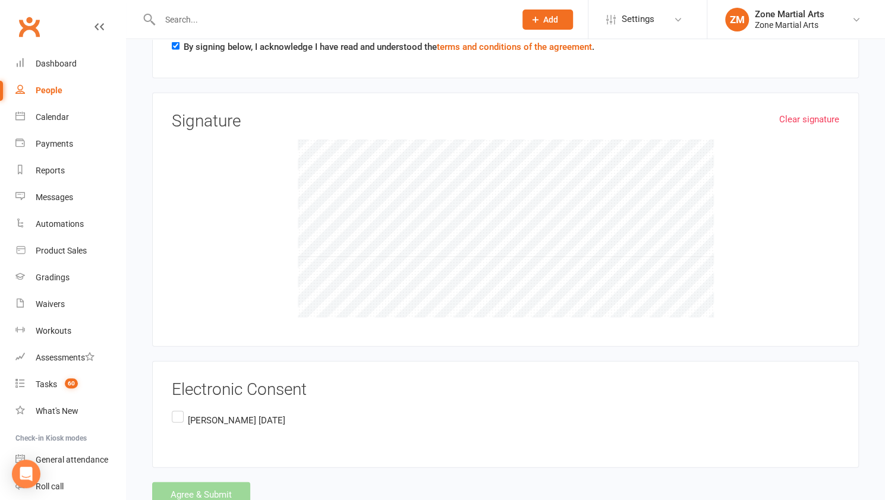
click at [182, 409] on label "[PERSON_NAME] [DATE]" at bounding box center [228, 420] width 113 height 23
click at [179, 409] on input "[PERSON_NAME] [DATE]" at bounding box center [176, 409] width 8 height 0
click at [185, 482] on button "Agree & Submit" at bounding box center [201, 494] width 98 height 25
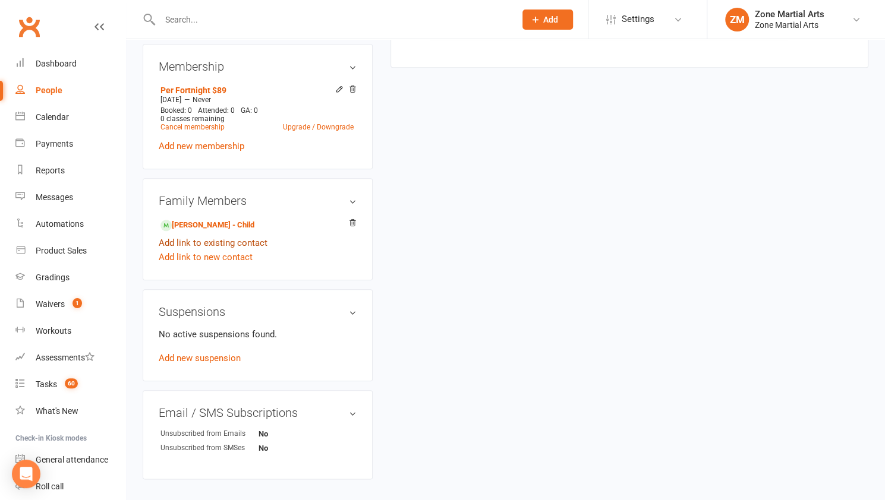
scroll to position [529, 0]
click at [221, 226] on link "[PERSON_NAME] - Child" at bounding box center [207, 226] width 94 height 12
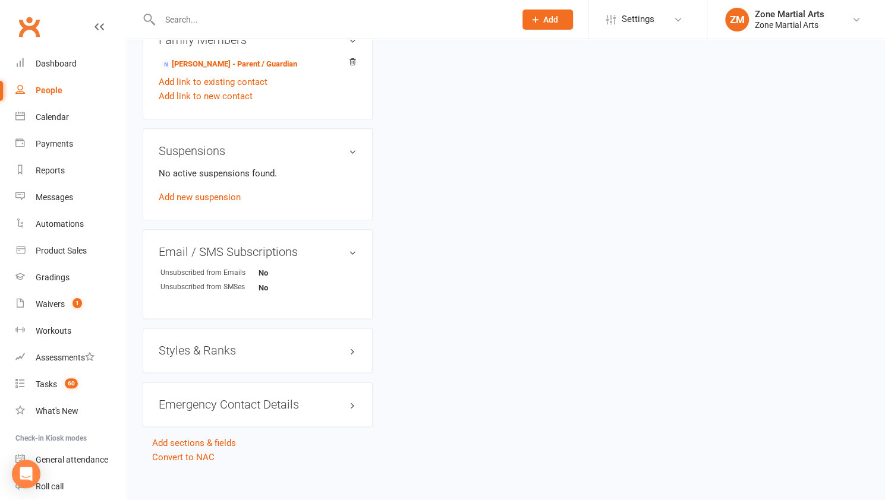
scroll to position [722, 0]
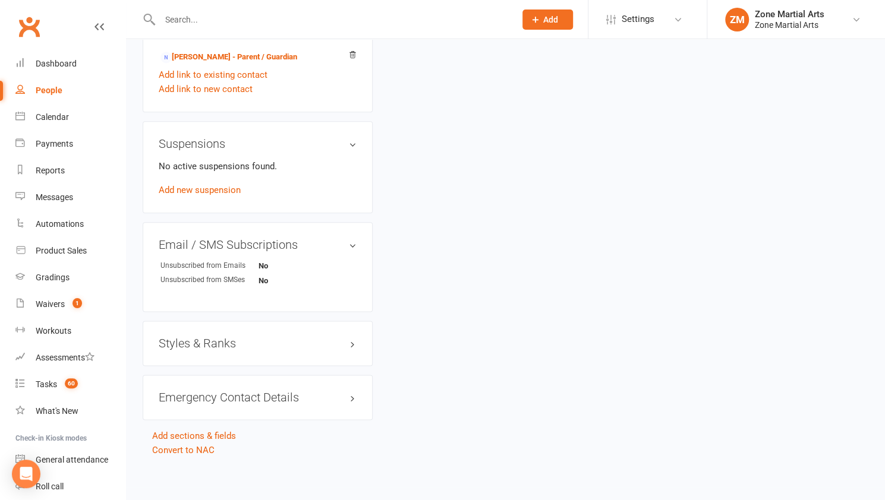
click at [327, 337] on h3 "Styles & Ranks" at bounding box center [258, 343] width 198 height 13
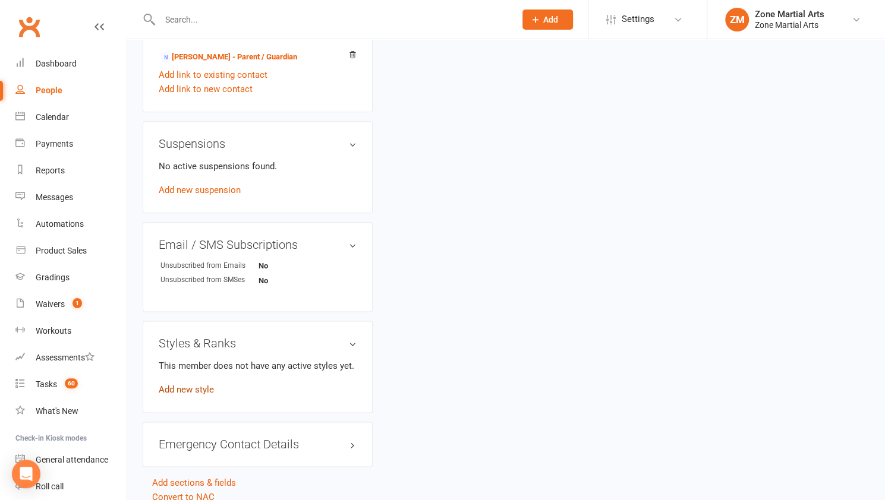
click at [200, 389] on link "Add new style" at bounding box center [186, 389] width 55 height 11
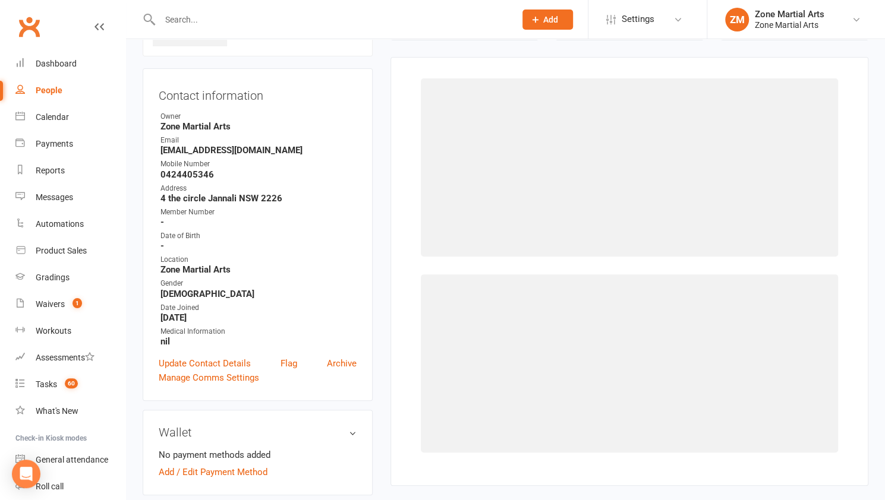
scroll to position [90, 0]
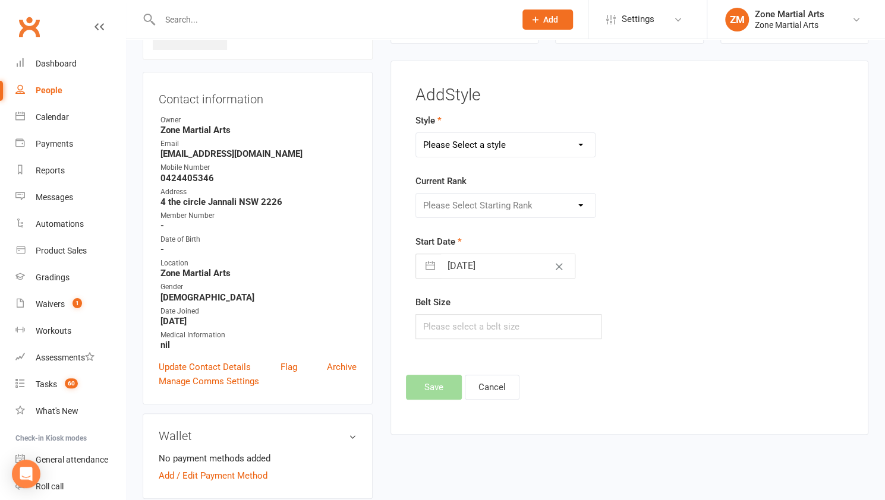
click at [507, 147] on select "Please Select a style Assisted Hosinsool Functional Fitness Haidong Gumdo Hopae…" at bounding box center [505, 145] width 179 height 24
select select "3447"
click at [416, 133] on select "Please Select a style Assisted Hosinsool Functional Fitness Haidong Gumdo Hopae…" at bounding box center [505, 145] width 179 height 24
click at [509, 207] on select "Please Select Starting Rank All Styles White Belt White Black Belt Yellow Belt …" at bounding box center [505, 206] width 179 height 24
select select "40945"
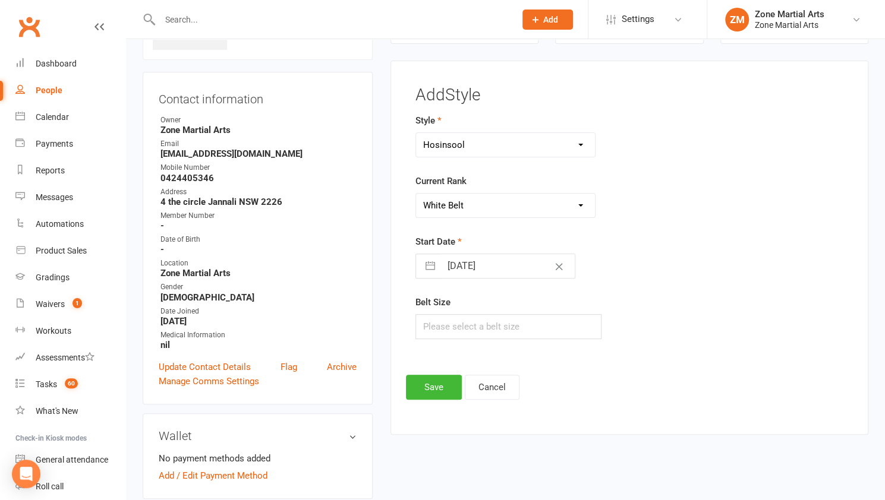
click at [416, 194] on select "Please Select Starting Rank All Styles White Belt White Black Belt Yellow Belt …" at bounding box center [505, 206] width 179 height 24
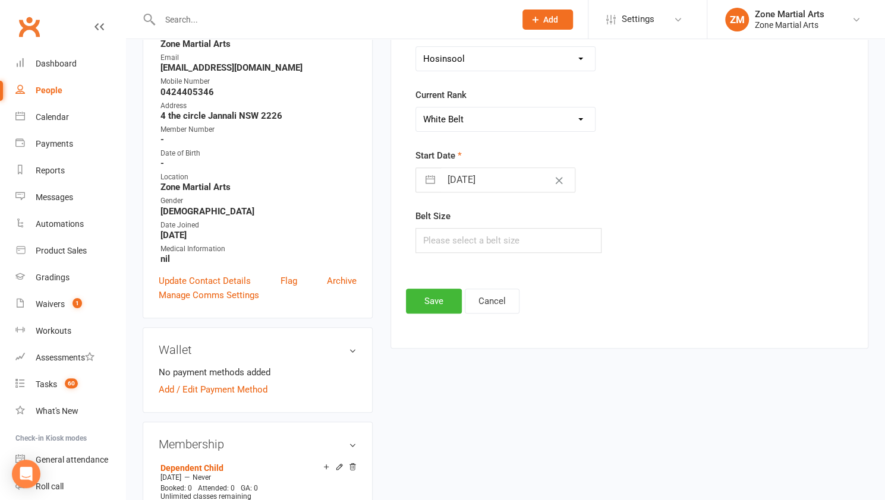
scroll to position [177, 0]
click at [449, 293] on button "Save" at bounding box center [434, 300] width 56 height 25
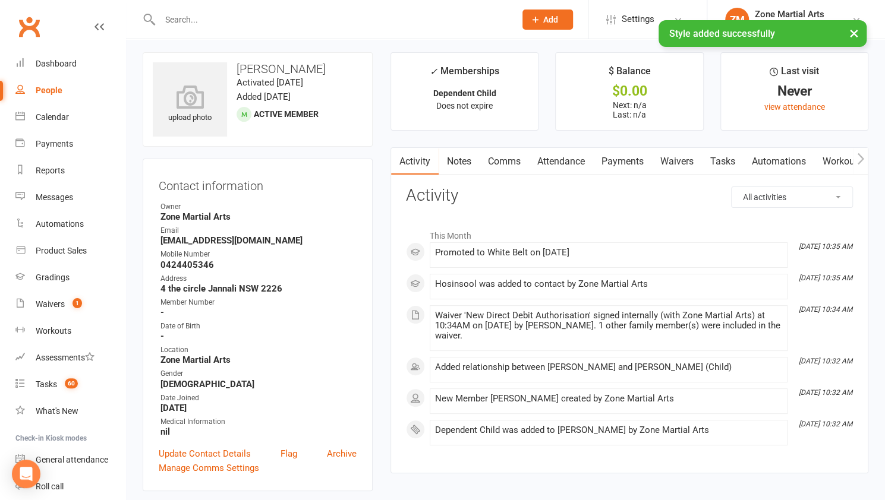
scroll to position [0, 0]
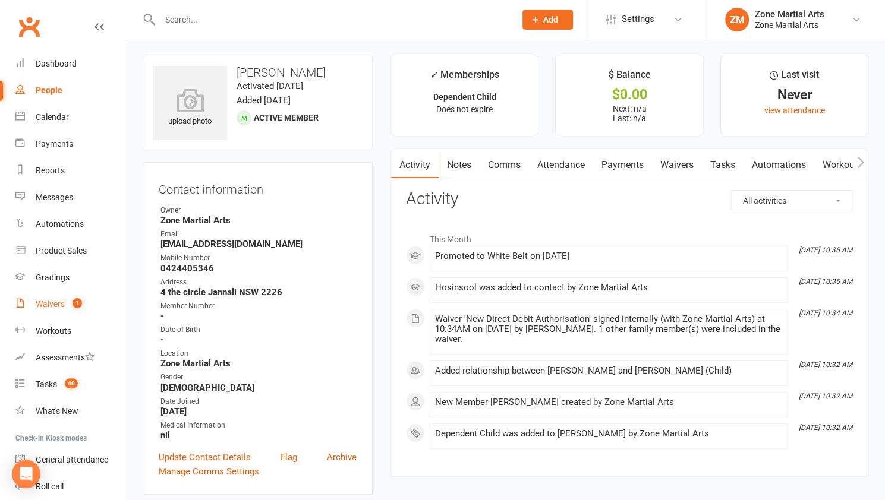
click at [88, 296] on link "Waivers 1" at bounding box center [70, 304] width 110 height 27
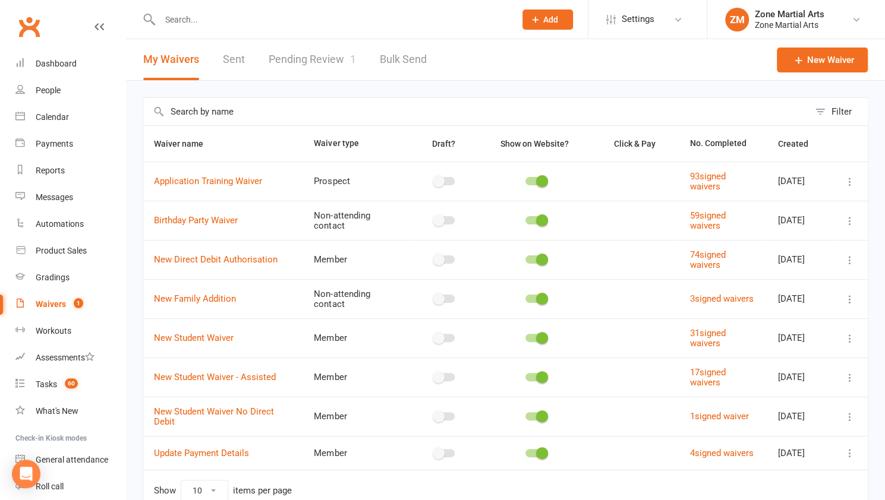
click at [296, 62] on link "Pending Review 1" at bounding box center [312, 59] width 87 height 41
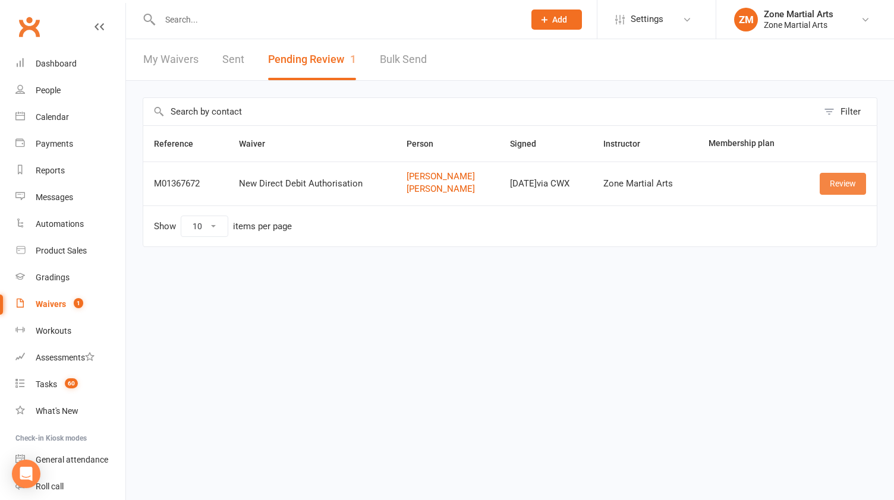
click at [838, 182] on link "Review" at bounding box center [842, 183] width 46 height 21
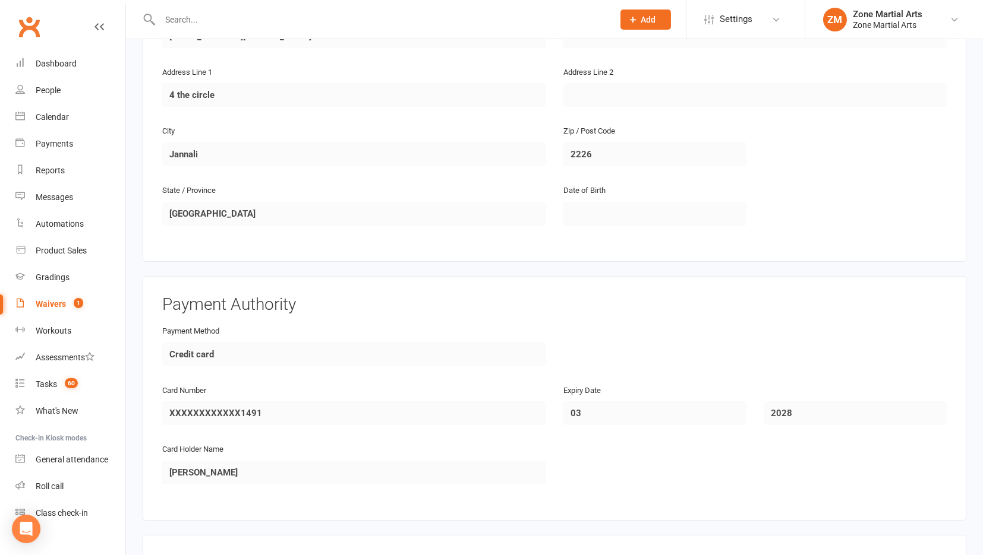
scroll to position [942, 0]
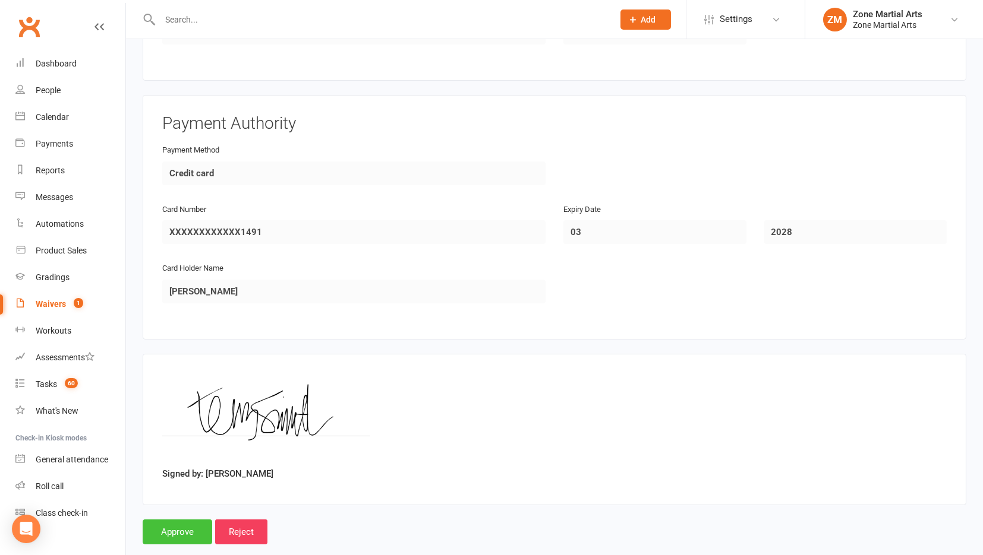
click at [173, 500] on input "Approve" at bounding box center [178, 532] width 70 height 25
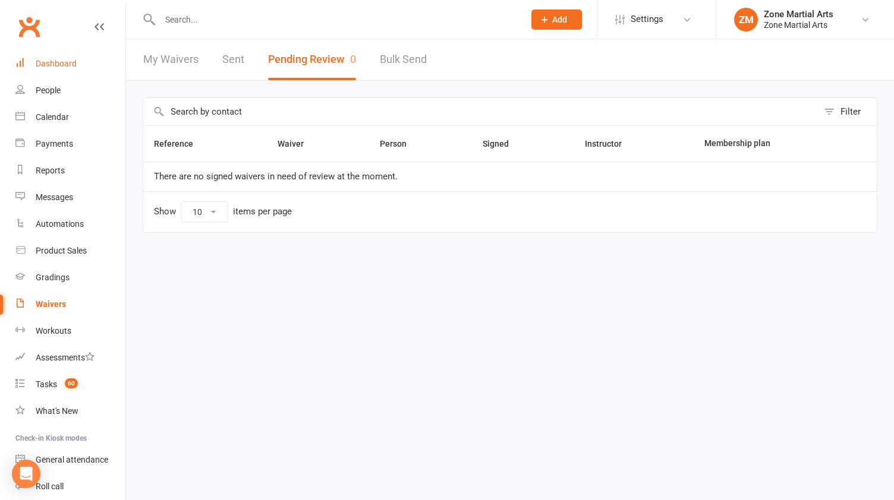
click at [71, 68] on div "Dashboard" at bounding box center [56, 64] width 41 height 10
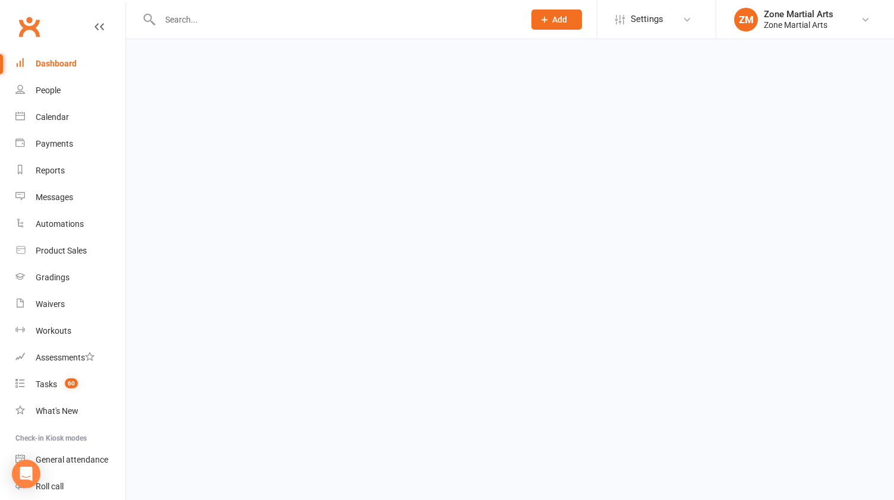
click at [71, 68] on div "Dashboard" at bounding box center [56, 64] width 41 height 10
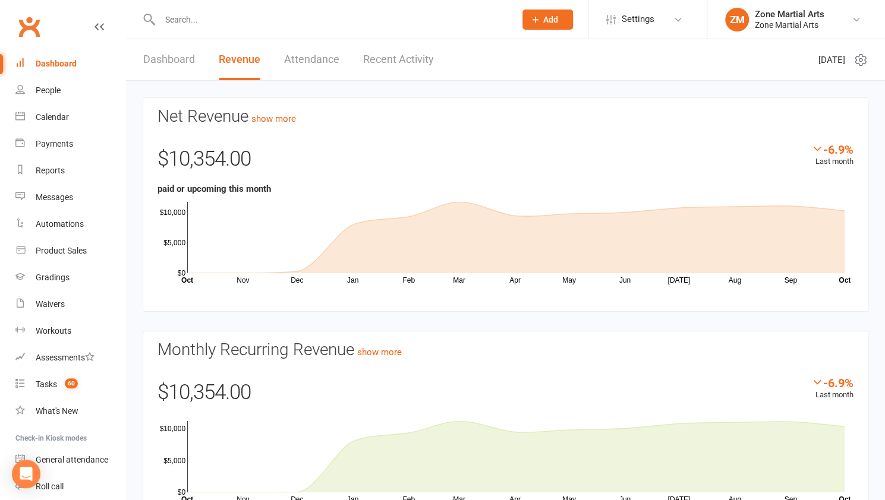
click at [222, 22] on input "text" at bounding box center [331, 19] width 351 height 17
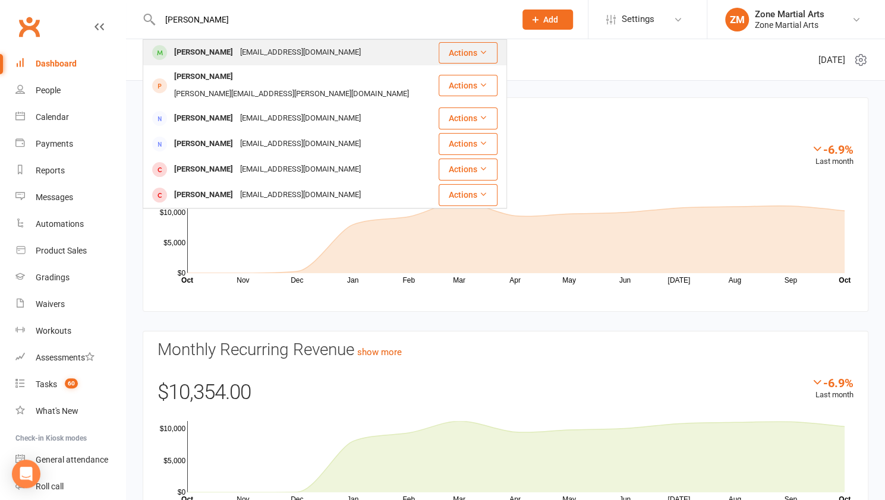
type input "[PERSON_NAME]"
click at [236, 49] on div "[EMAIL_ADDRESS][DOMAIN_NAME]" at bounding box center [300, 52] width 128 height 17
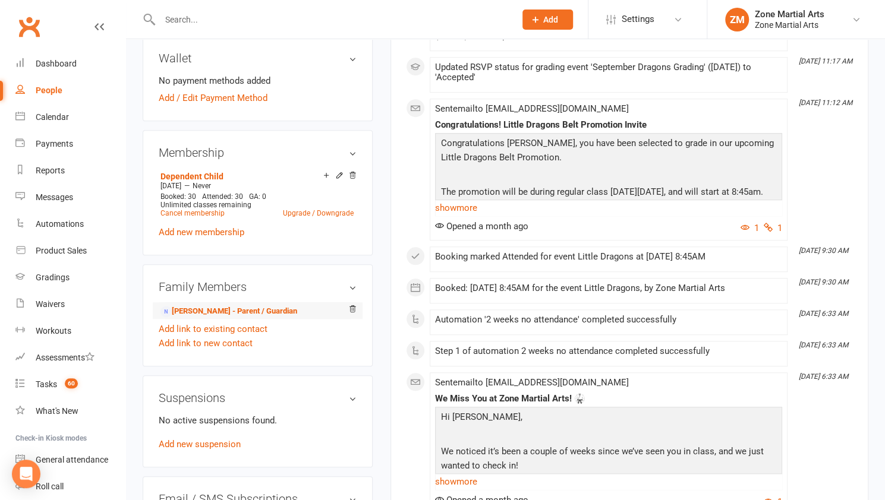
scroll to position [463, 0]
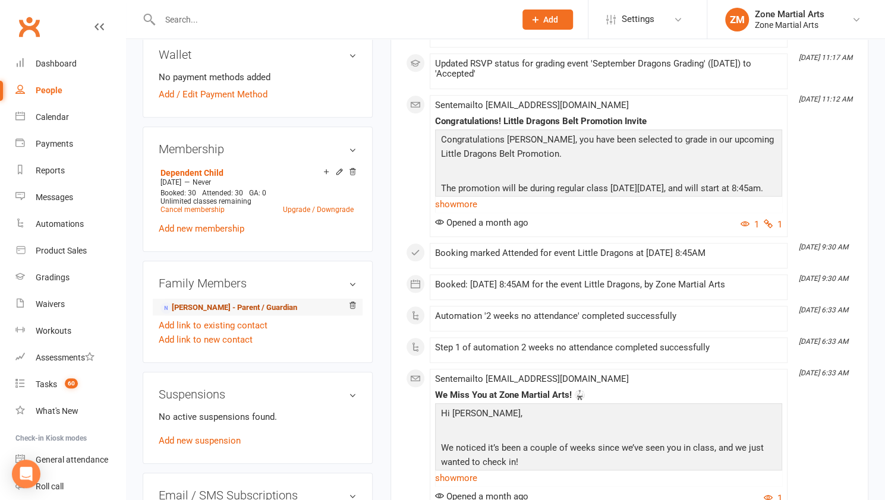
click at [282, 302] on link "[PERSON_NAME] - Parent / Guardian" at bounding box center [228, 308] width 137 height 12
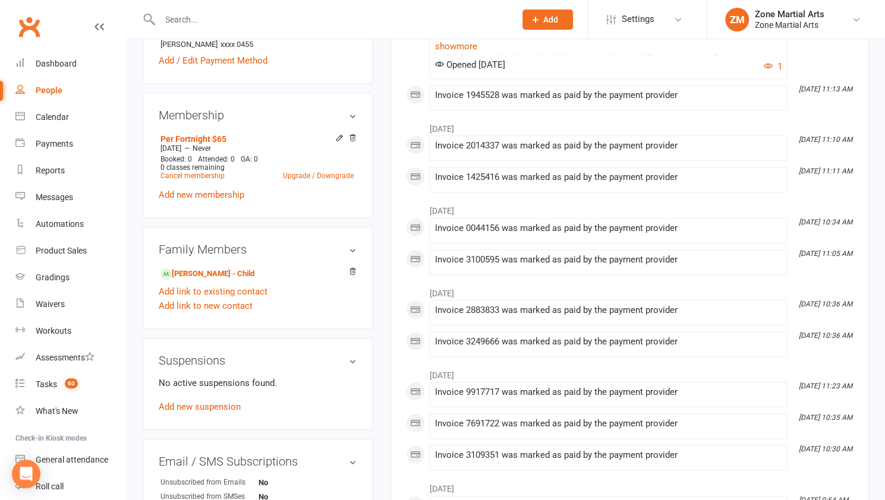
scroll to position [446, 0]
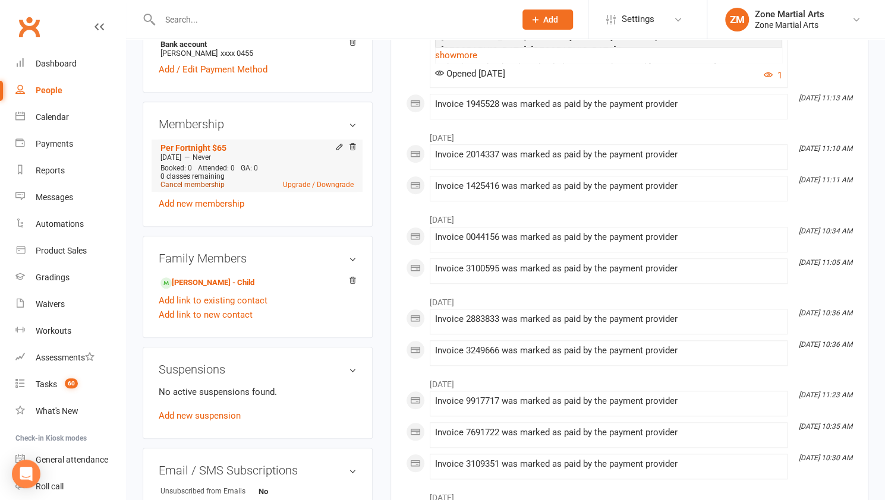
click at [209, 182] on link "Cancel membership" at bounding box center [192, 185] width 64 height 8
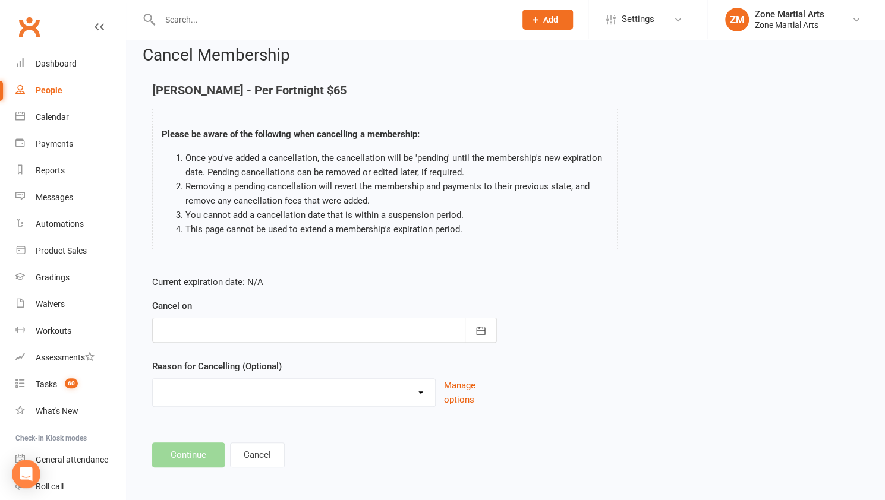
scroll to position [12, 0]
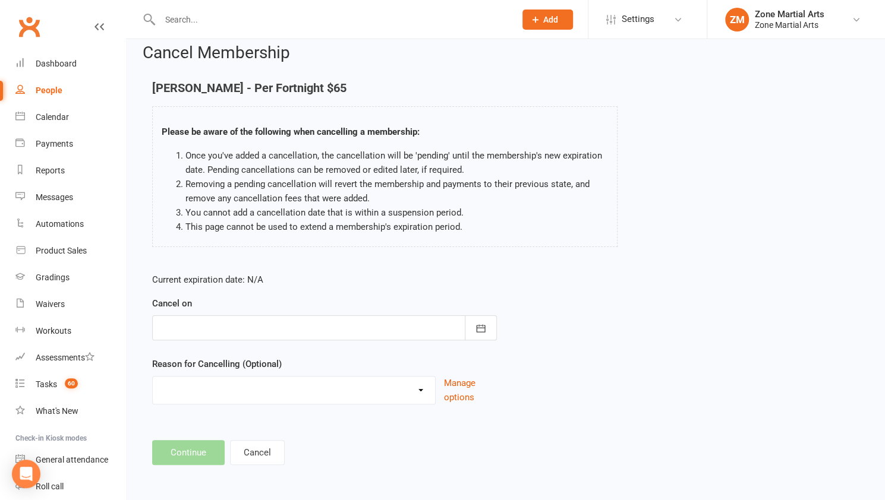
click at [377, 318] on div at bounding box center [324, 327] width 345 height 25
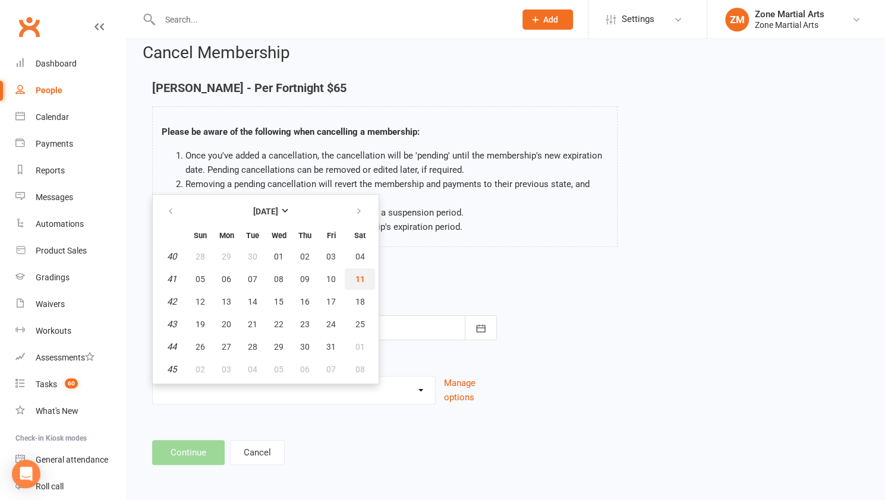
click at [364, 274] on button "11" at bounding box center [360, 279] width 30 height 21
type input "[DATE]"
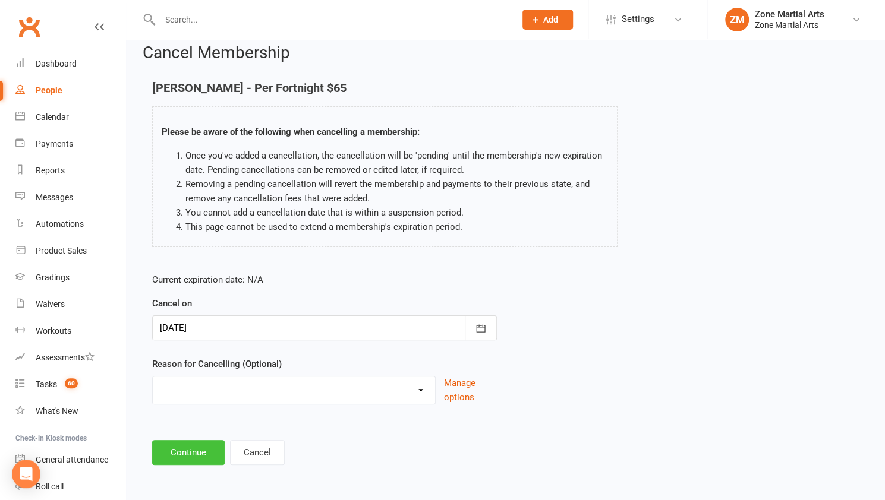
click at [188, 446] on button "Continue" at bounding box center [188, 452] width 72 height 25
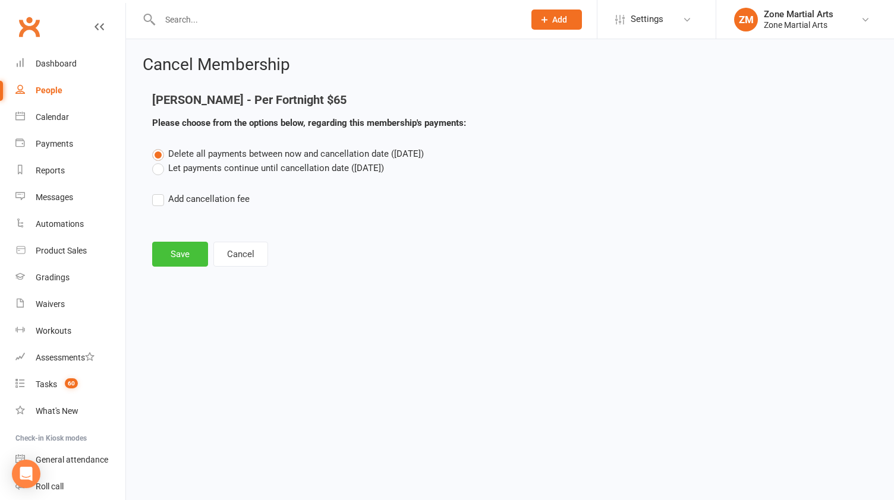
click at [175, 249] on button "Save" at bounding box center [180, 254] width 56 height 25
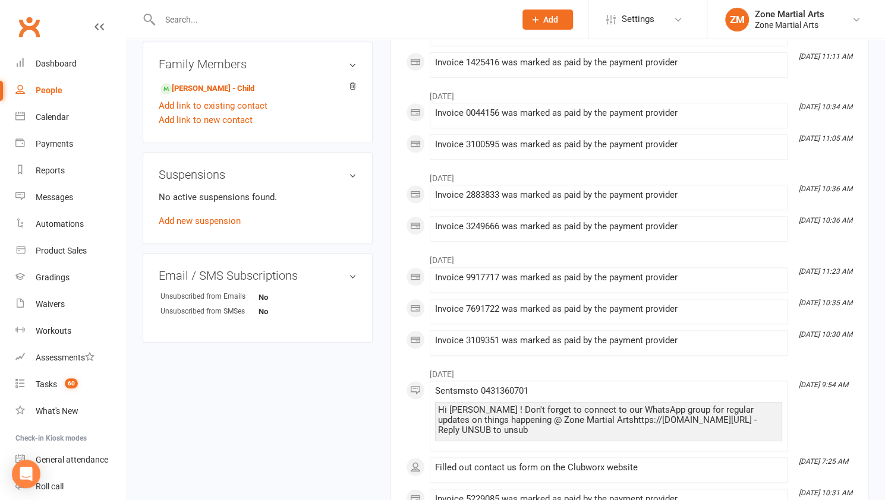
scroll to position [577, 0]
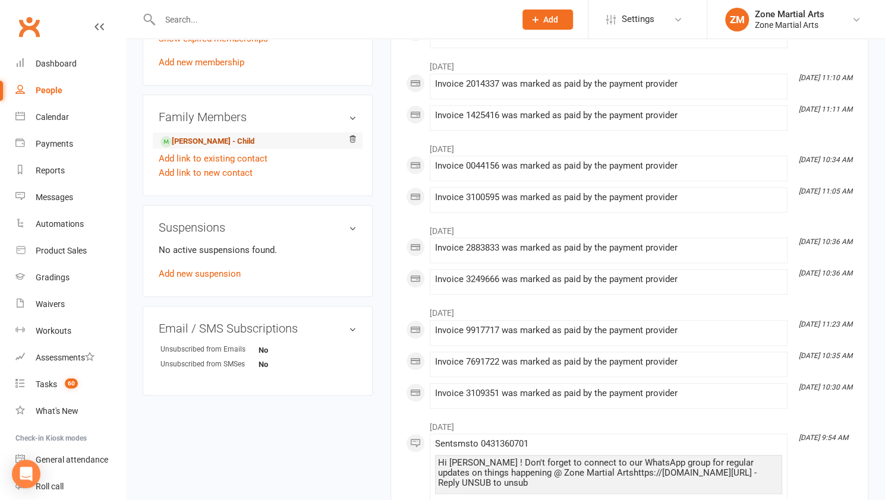
click at [227, 140] on link "[PERSON_NAME] - Child" at bounding box center [207, 141] width 94 height 12
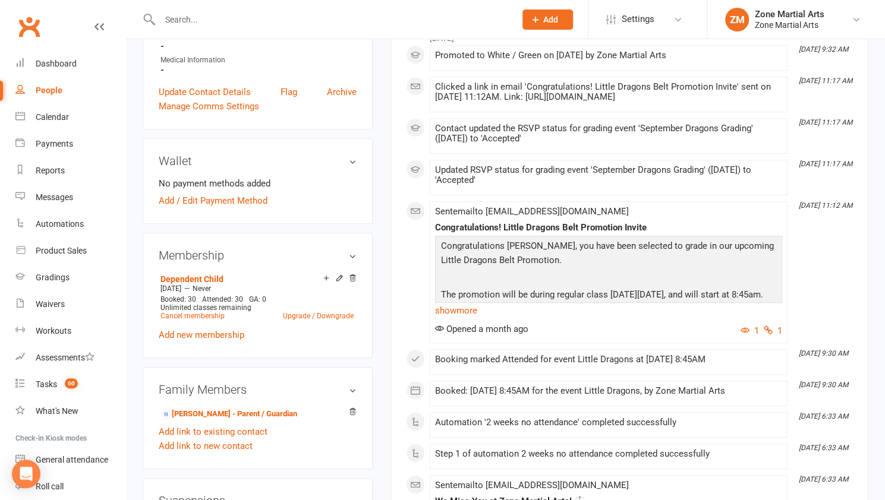
scroll to position [358, 0]
click at [203, 315] on link "Cancel membership" at bounding box center [192, 315] width 64 height 8
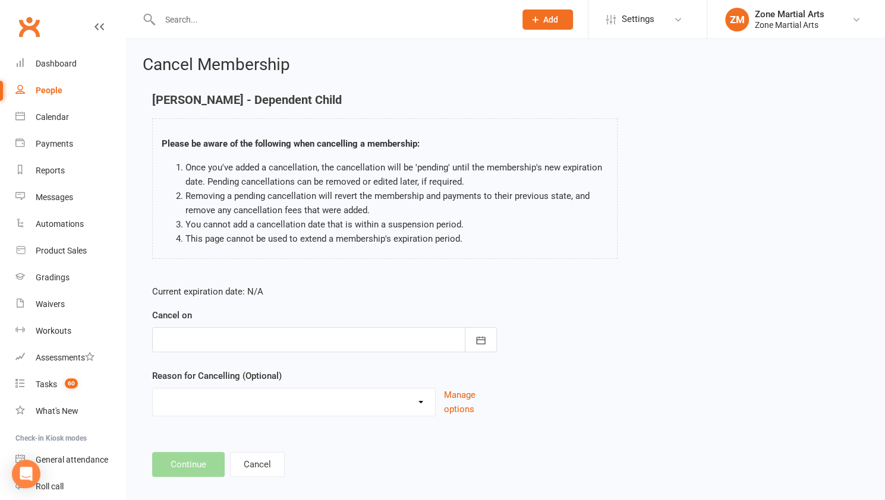
click at [223, 340] on div at bounding box center [324, 339] width 345 height 25
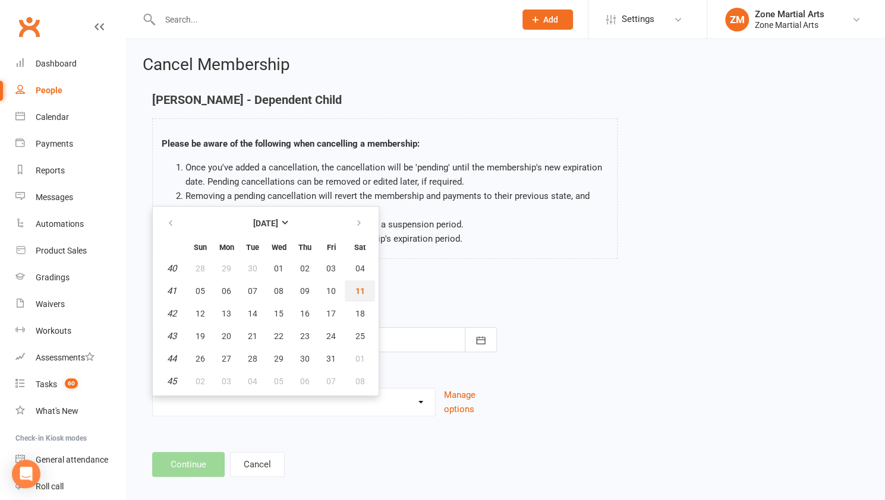
click at [353, 289] on button "11" at bounding box center [360, 290] width 30 height 21
type input "[DATE]"
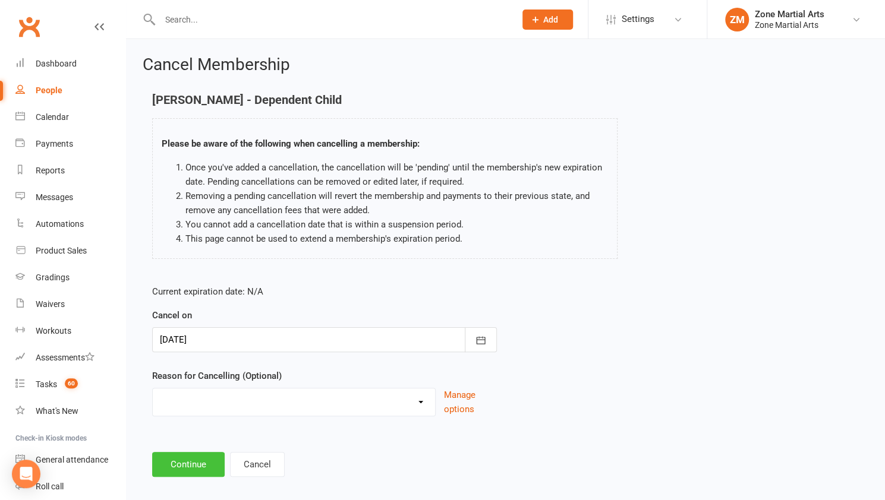
click at [200, 467] on button "Continue" at bounding box center [188, 464] width 72 height 25
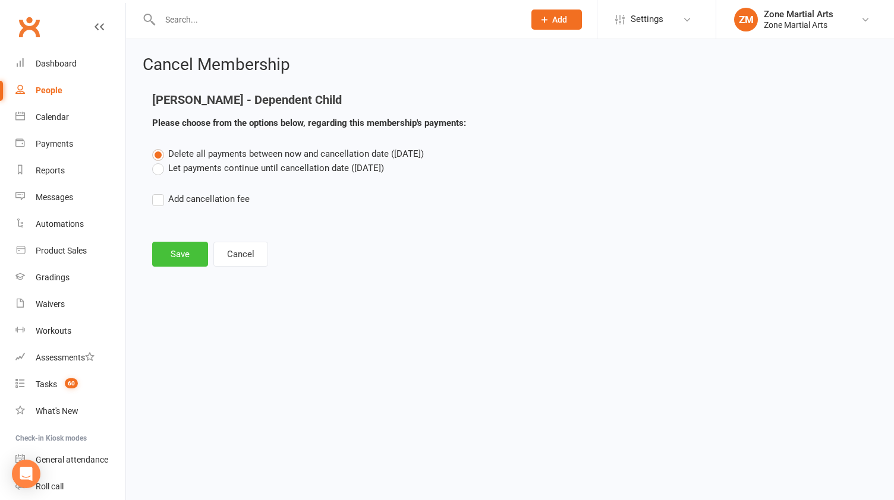
click at [175, 261] on button "Save" at bounding box center [180, 254] width 56 height 25
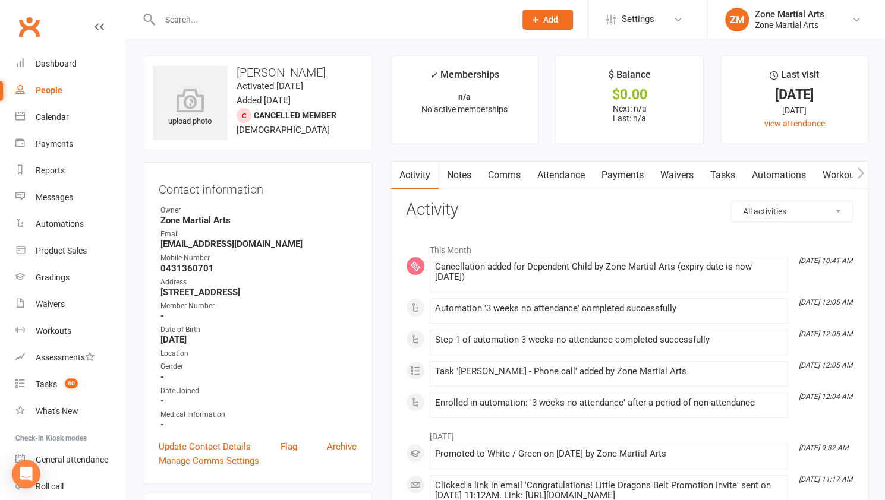
click at [192, 10] on div at bounding box center [325, 19] width 364 height 39
